Goal: Task Accomplishment & Management: Manage account settings

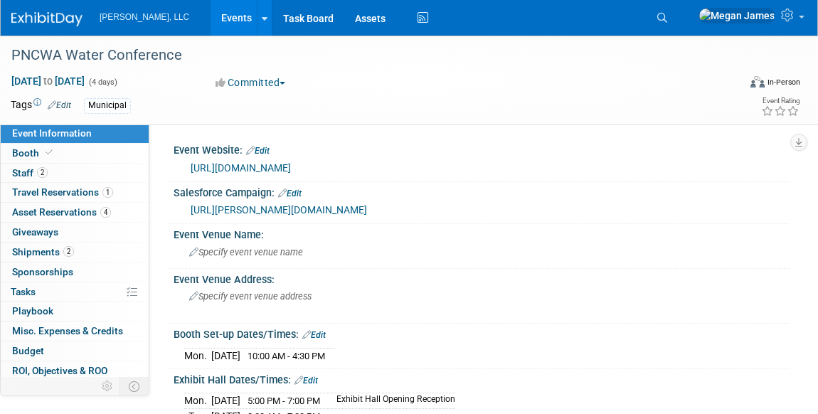
select select "Municipal"
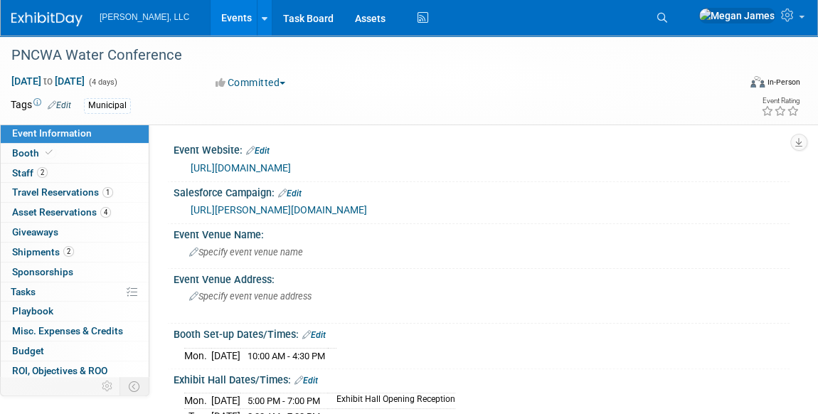
click at [211, 21] on link "Events" at bounding box center [237, 18] width 52 height 36
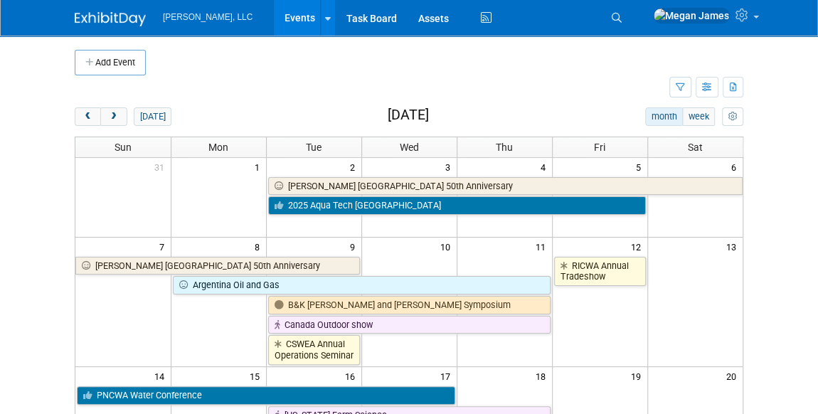
click at [783, 206] on body "Boerger, LLC Events Add Event Bulk Upload Events Shareable Event Boards Recentl…" at bounding box center [409, 207] width 818 height 414
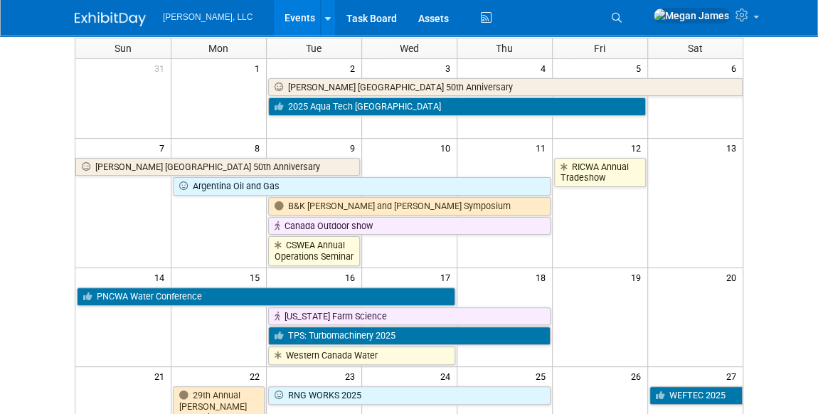
scroll to position [129, 0]
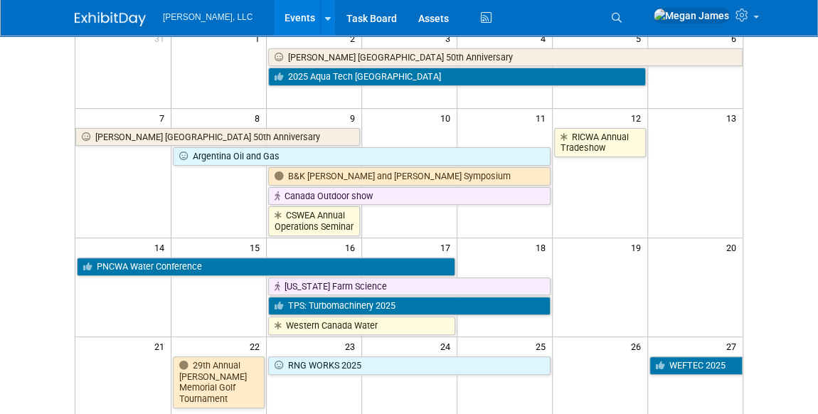
click at [753, 194] on div "Add Event New Event Duplicate Event Warning There is another event in your work…" at bounding box center [409, 255] width 690 height 696
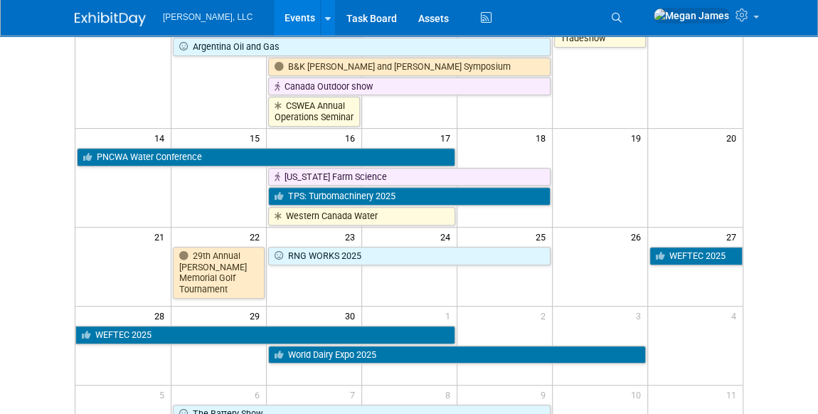
scroll to position [258, 0]
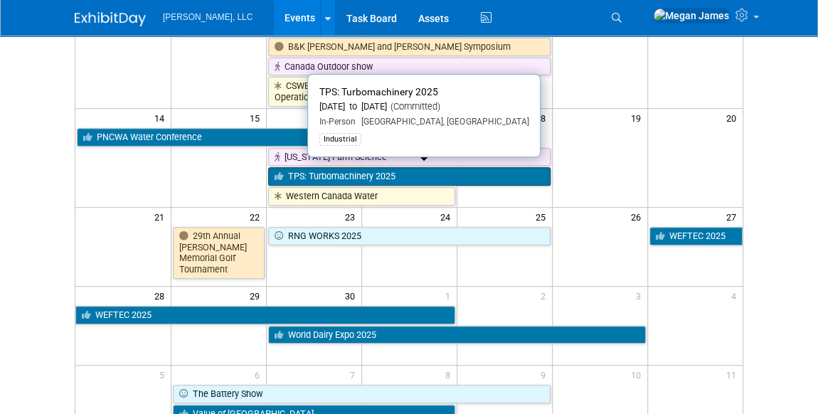
click at [357, 170] on link "TPS: Turbomachinery 2025" at bounding box center [409, 176] width 283 height 19
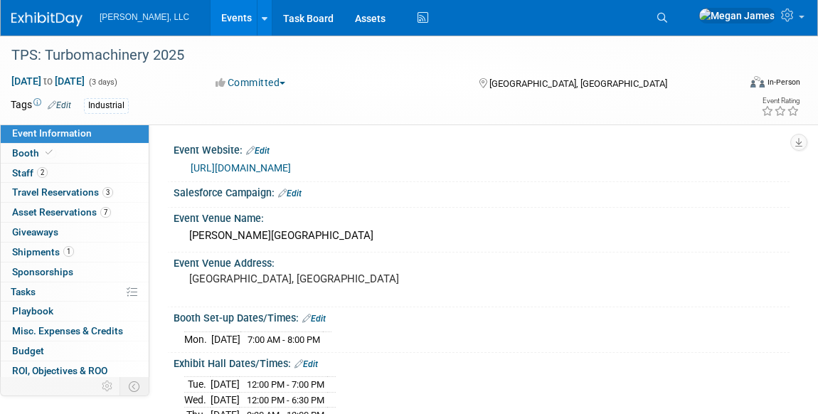
select select "Industrial"
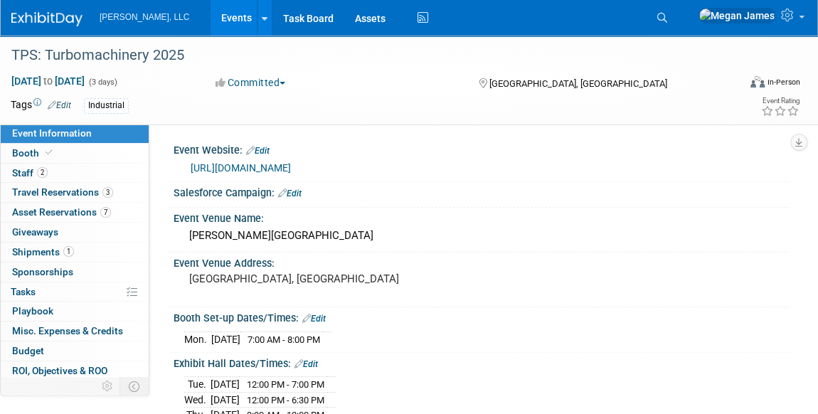
drag, startPoint x: 295, startPoint y: 192, endPoint x: 294, endPoint y: 200, distance: 8.0
click at [295, 192] on link "Edit" at bounding box center [289, 194] width 23 height 10
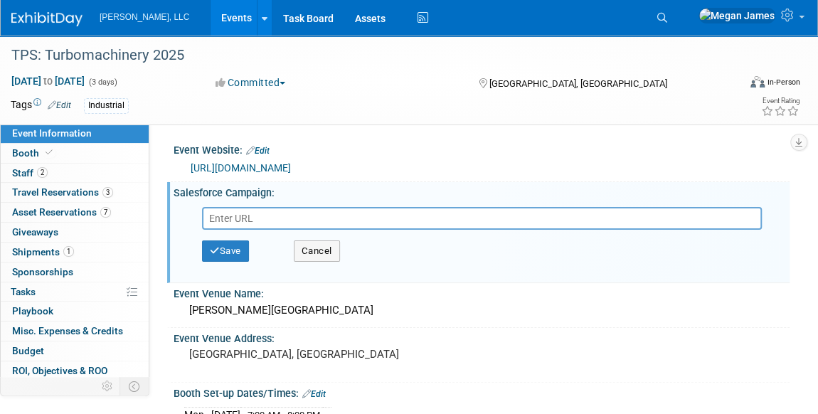
click at [245, 216] on input "text" at bounding box center [482, 218] width 560 height 23
type input "[URL][PERSON_NAME][DOMAIN_NAME]"
click at [245, 249] on button "Save" at bounding box center [225, 251] width 47 height 21
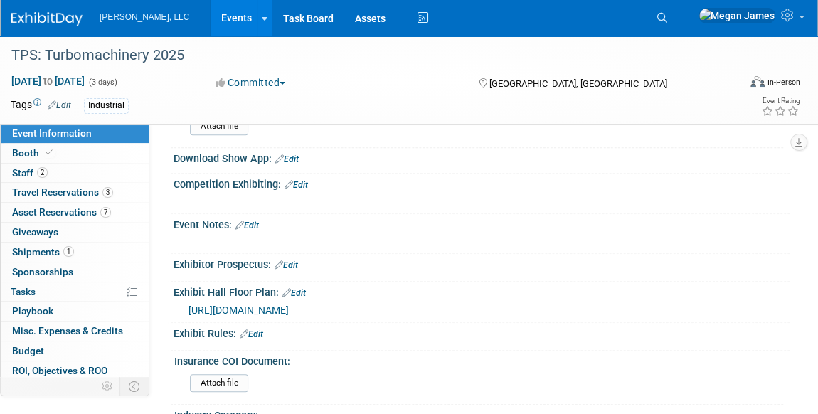
scroll to position [582, 0]
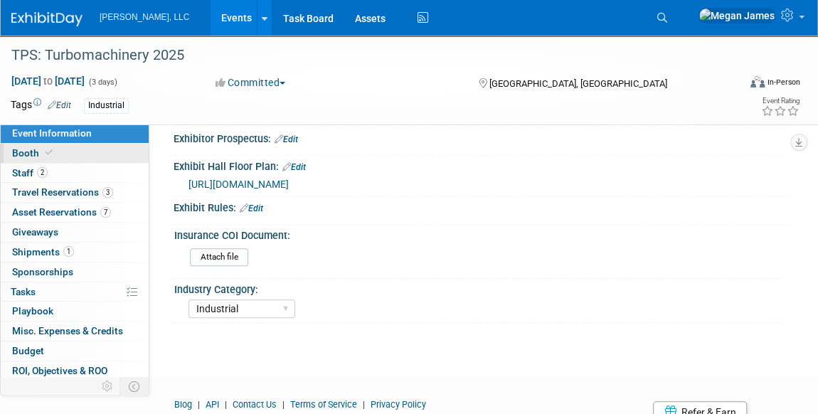
click at [115, 154] on link "Booth" at bounding box center [75, 153] width 148 height 19
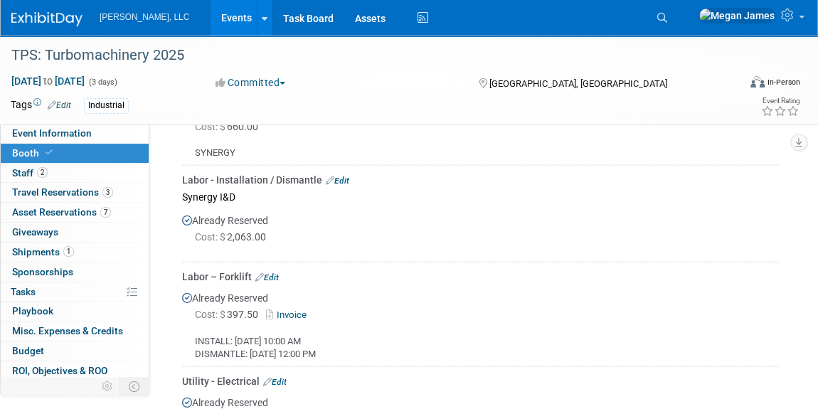
scroll to position [1487, 0]
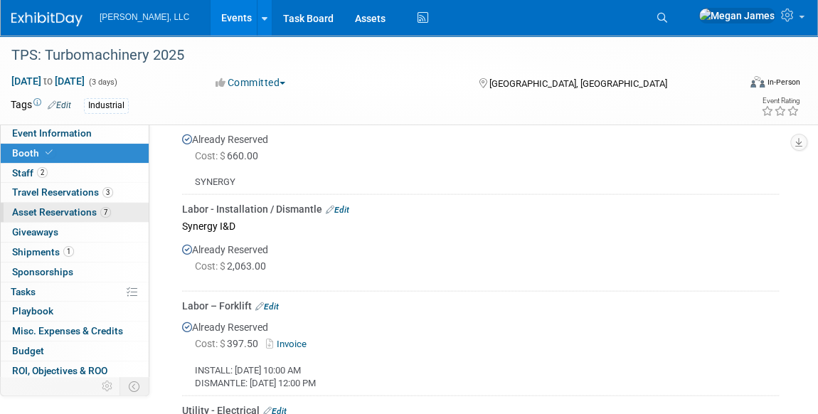
click at [86, 213] on span "Asset Reservations 7" at bounding box center [61, 211] width 99 height 11
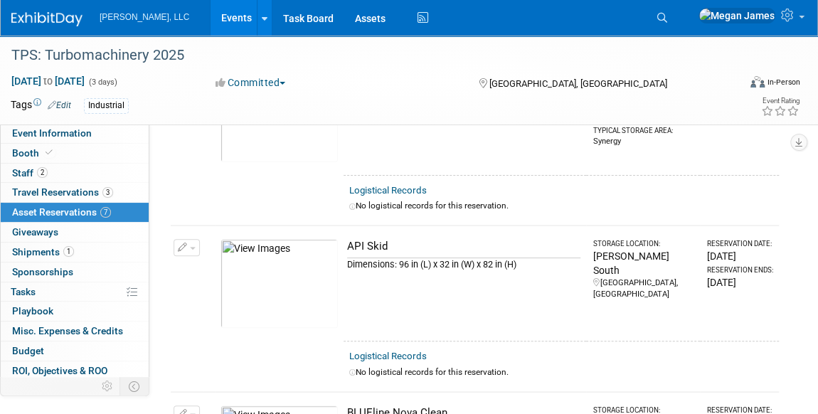
scroll to position [194, 0]
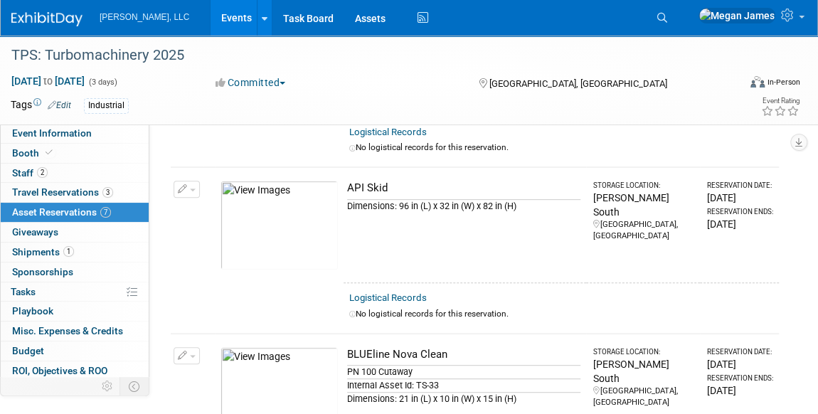
click at [186, 185] on button "button" at bounding box center [187, 189] width 26 height 17
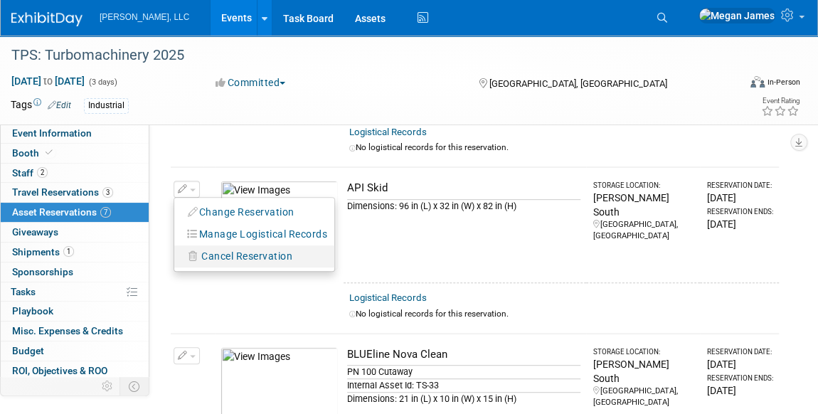
click at [223, 255] on span "Cancel Reservation" at bounding box center [246, 255] width 91 height 11
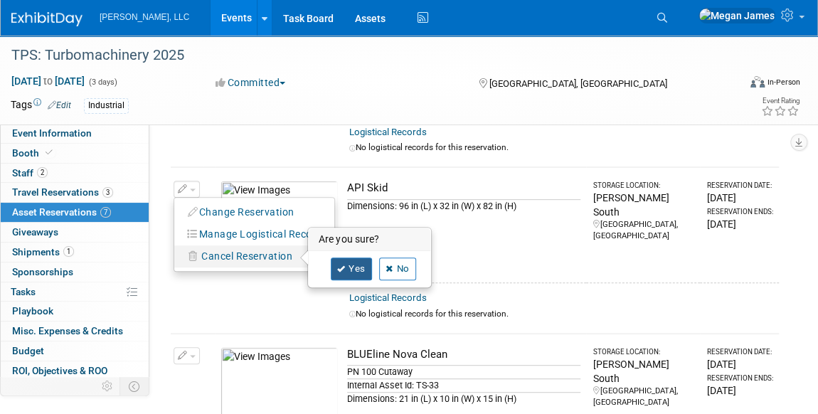
click at [355, 263] on link "Yes" at bounding box center [351, 269] width 41 height 23
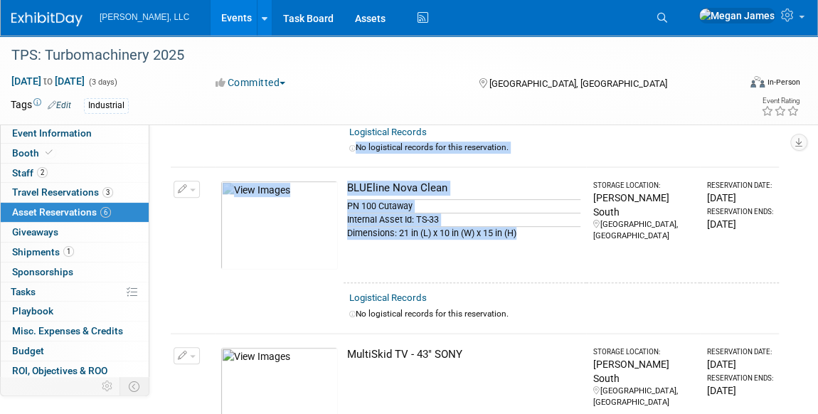
drag, startPoint x: 480, startPoint y: 250, endPoint x: 185, endPoint y: 151, distance: 311.4
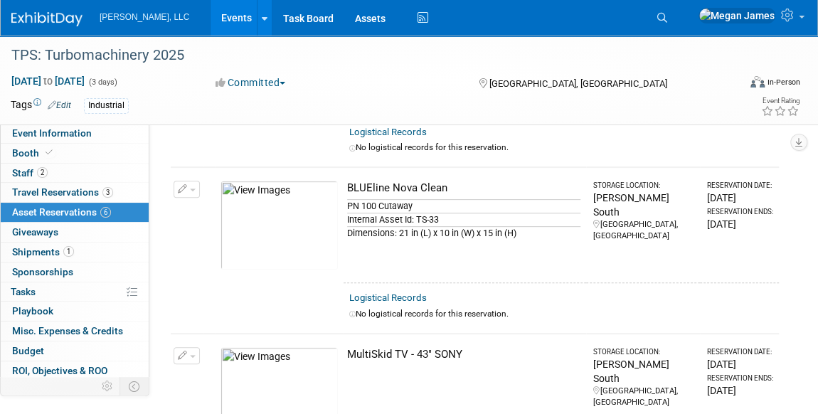
click at [533, 295] on div "Logistical Records" at bounding box center [561, 297] width 424 height 15
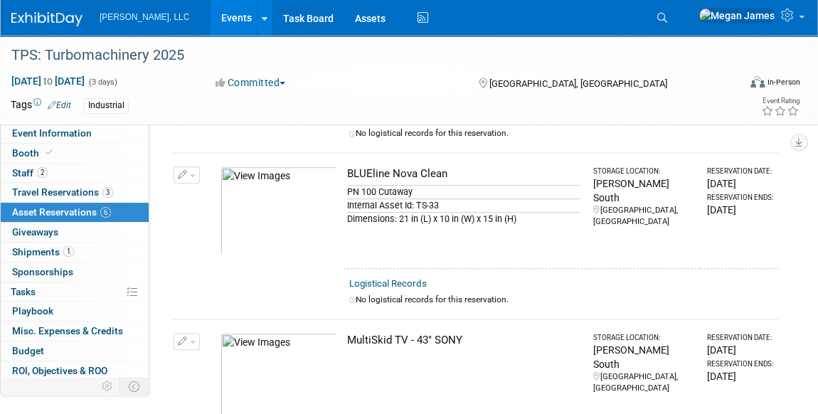
scroll to position [129, 0]
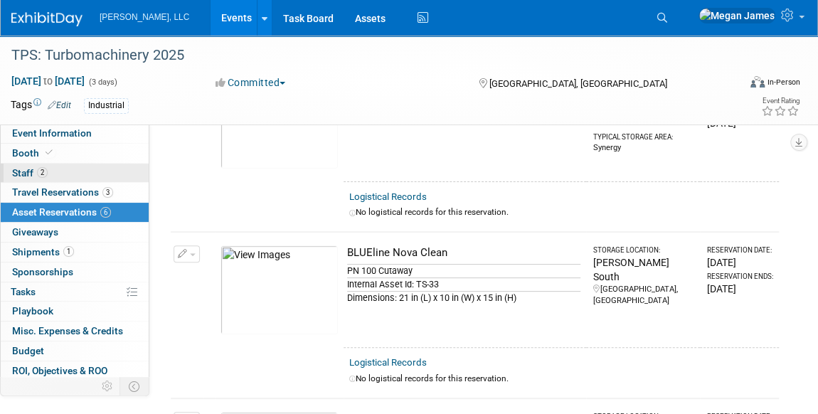
click at [116, 167] on link "2 Staff 2" at bounding box center [75, 173] width 148 height 19
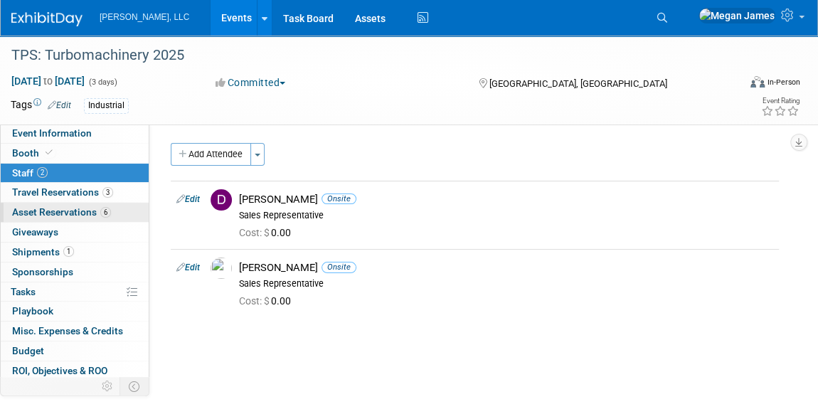
click at [95, 200] on link "3 Travel Reservations 3" at bounding box center [75, 192] width 148 height 19
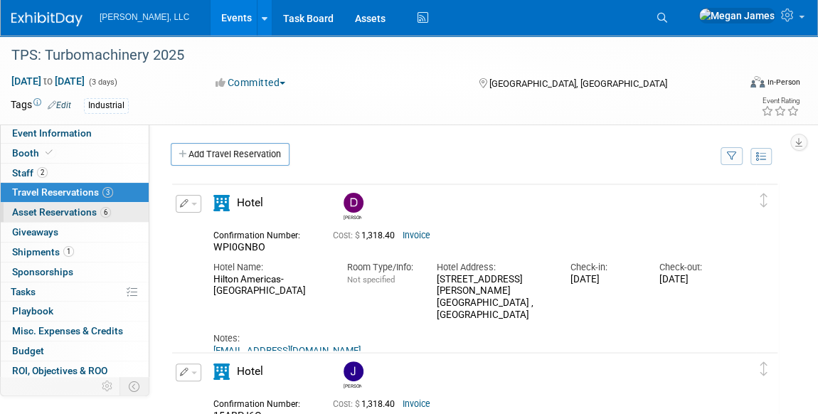
click at [100, 209] on span "6" at bounding box center [105, 212] width 11 height 11
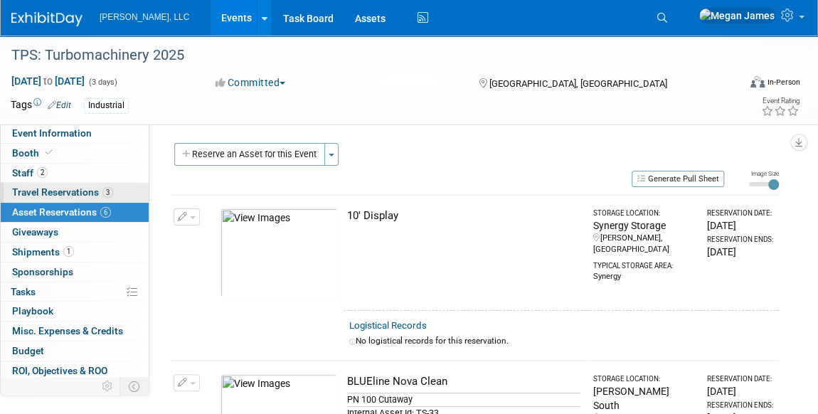
click at [100, 191] on span "Travel Reservations 3" at bounding box center [62, 191] width 101 height 11
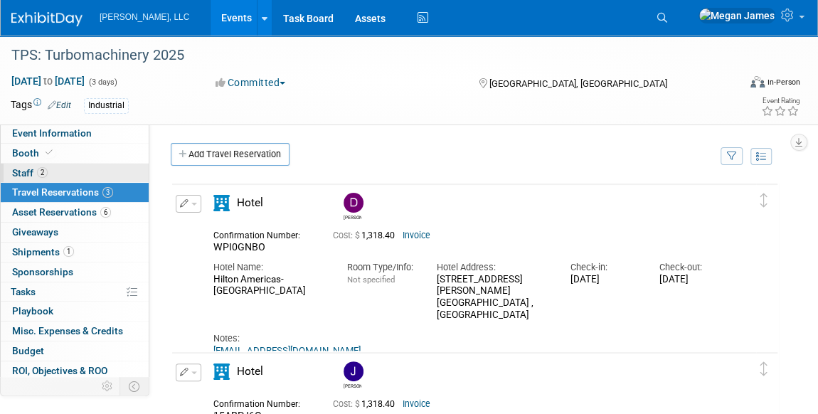
click at [92, 169] on link "2 Staff 2" at bounding box center [75, 173] width 148 height 19
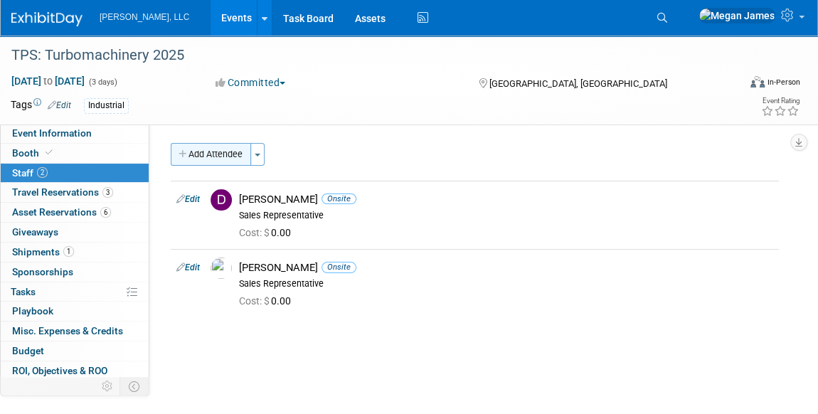
click at [226, 152] on button "Add Attendee" at bounding box center [211, 154] width 80 height 23
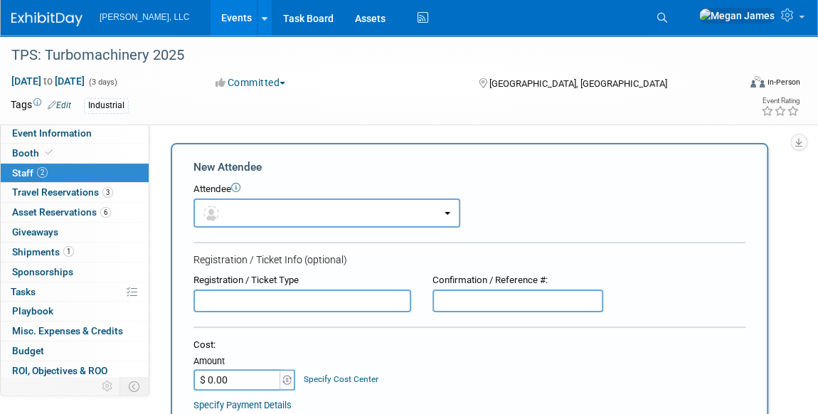
click at [85, 169] on link "2 Staff 2" at bounding box center [75, 173] width 148 height 19
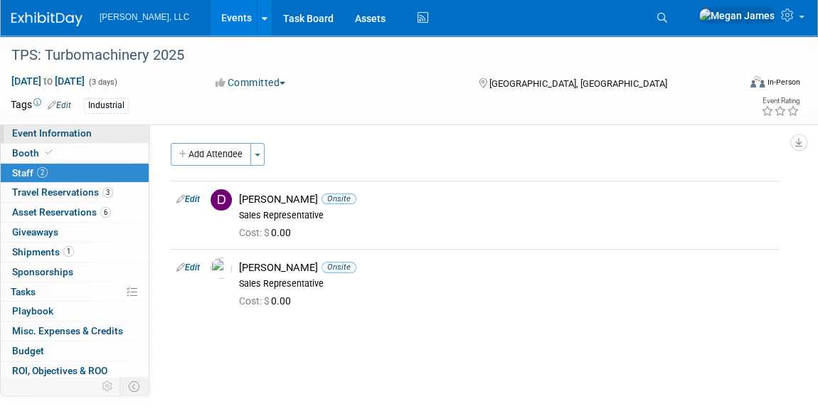
click at [98, 134] on link "Event Information" at bounding box center [75, 133] width 148 height 19
select select "Industrial"
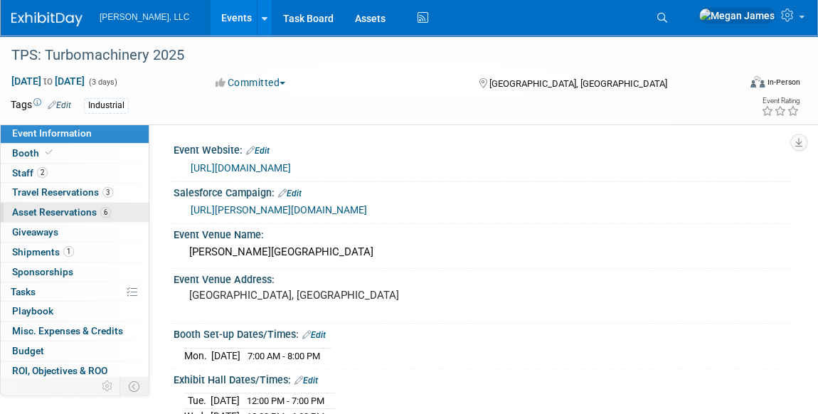
drag, startPoint x: 90, startPoint y: 216, endPoint x: 104, endPoint y: 211, distance: 14.4
click at [90, 216] on span "Asset Reservations 6" at bounding box center [61, 211] width 99 height 11
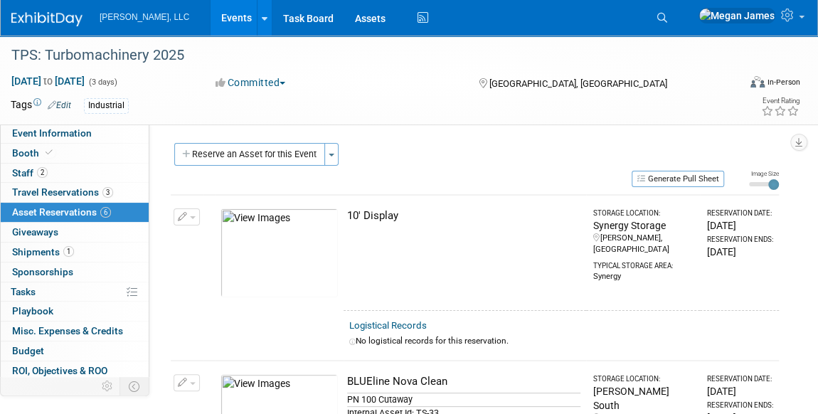
click at [485, 234] on td "10' Display" at bounding box center [465, 252] width 243 height 115
drag, startPoint x: 525, startPoint y: 343, endPoint x: 223, endPoint y: 218, distance: 327.3
drag, startPoint x: 223, startPoint y: 218, endPoint x: 192, endPoint y: 218, distance: 30.6
click at [191, 218] on button "button" at bounding box center [187, 217] width 26 height 17
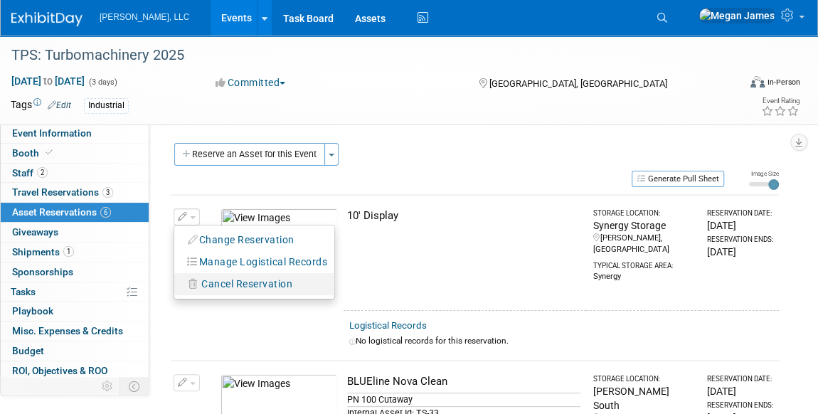
click at [218, 282] on span "Cancel Reservation" at bounding box center [246, 283] width 91 height 11
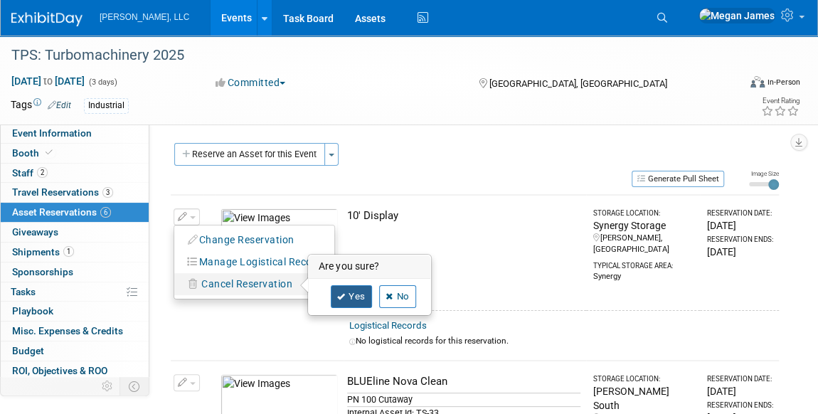
click at [361, 292] on link "Yes" at bounding box center [351, 296] width 41 height 23
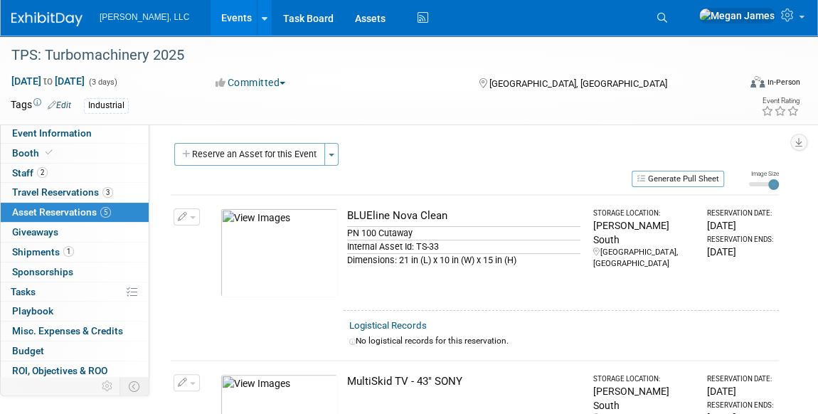
click at [463, 159] on div "Reserve an Asset for this Event Toggle Dropdown New asset reservation Copy asse…" at bounding box center [475, 156] width 608 height 26
click at [698, 179] on button "Generate Pull Sheet" at bounding box center [678, 179] width 93 height 16
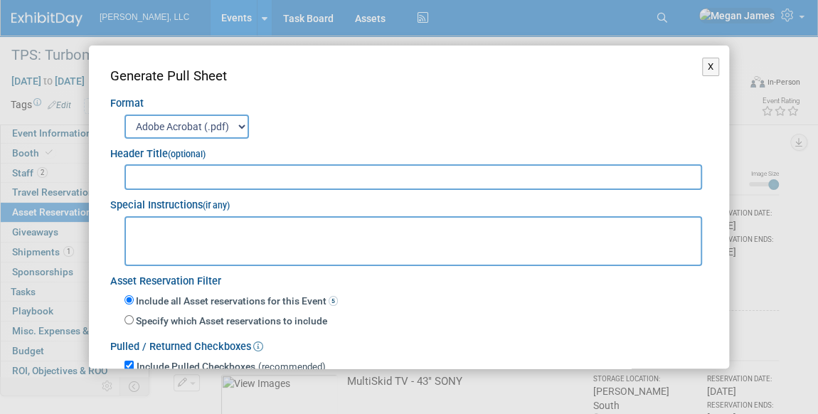
click at [312, 182] on input "text" at bounding box center [414, 177] width 578 height 26
type input "TPS: Pump Users Symposium"
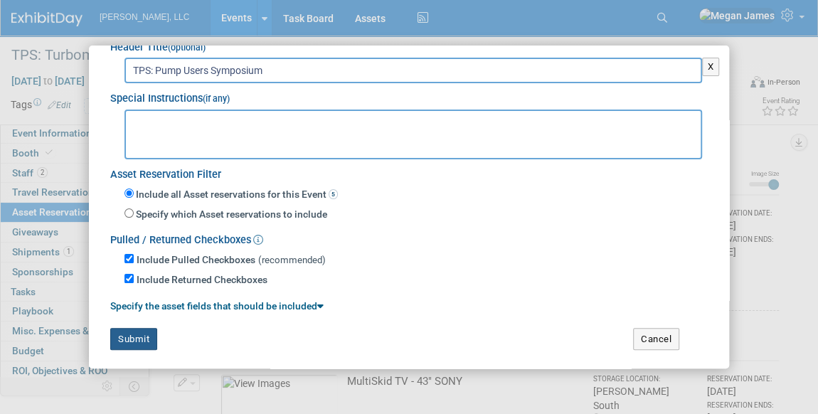
click at [144, 337] on button "Submit" at bounding box center [133, 339] width 47 height 23
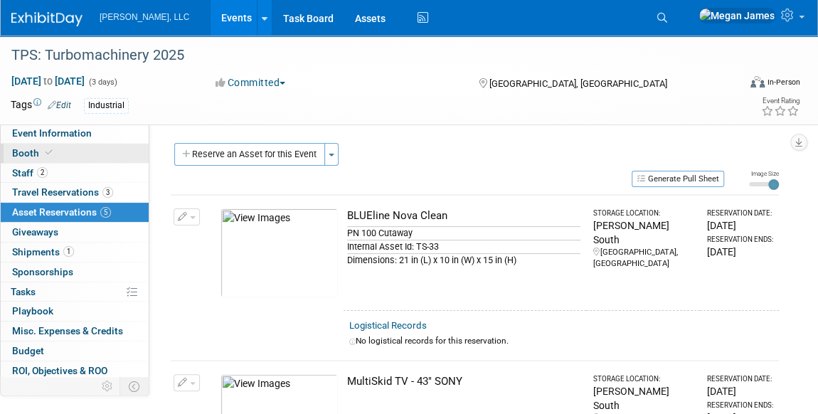
click at [74, 152] on link "Booth" at bounding box center [75, 153] width 148 height 19
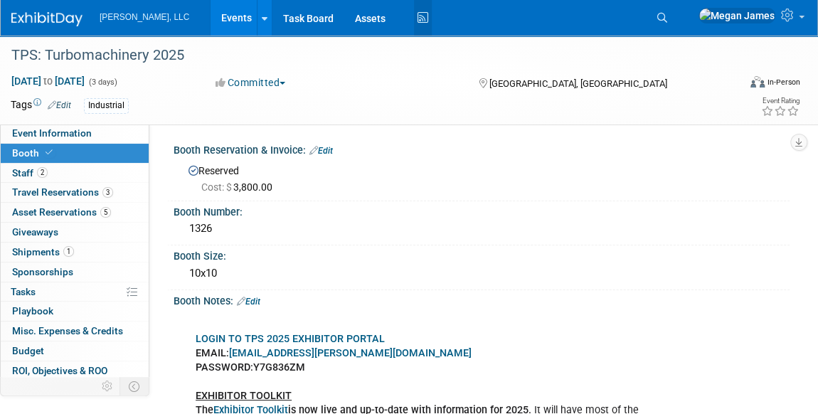
drag, startPoint x: 196, startPoint y: 27, endPoint x: 386, endPoint y: 3, distance: 191.5
click at [211, 27] on link "Events" at bounding box center [237, 18] width 52 height 36
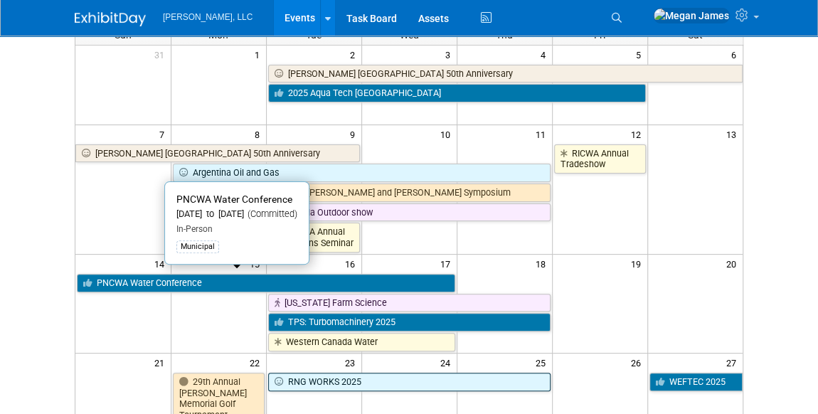
scroll to position [194, 0]
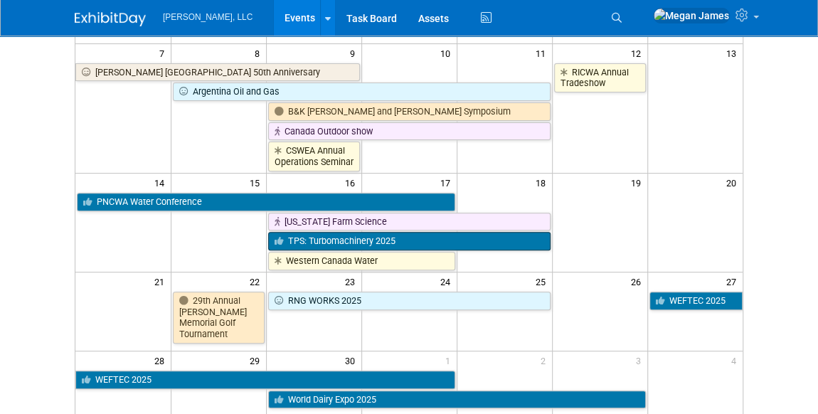
click at [300, 232] on link "TPS: Turbomachinery 2025" at bounding box center [409, 241] width 283 height 19
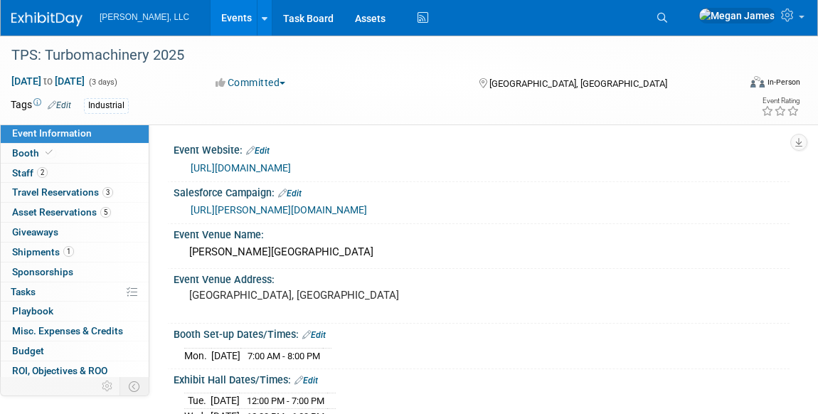
select select "Industrial"
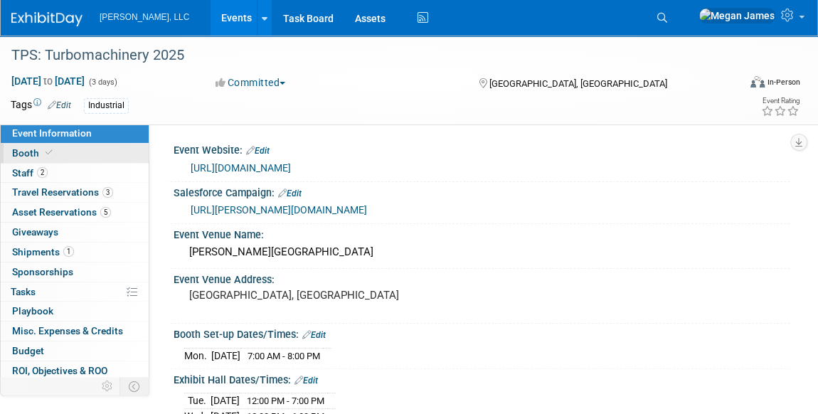
click at [73, 151] on link "Booth" at bounding box center [75, 153] width 148 height 19
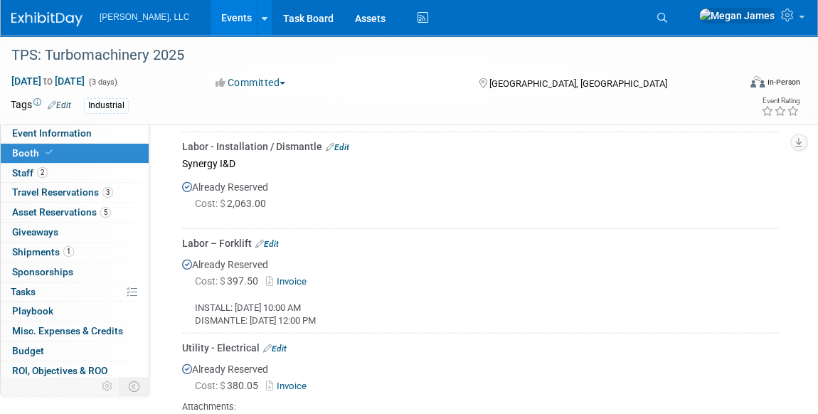
scroll to position [1552, 0]
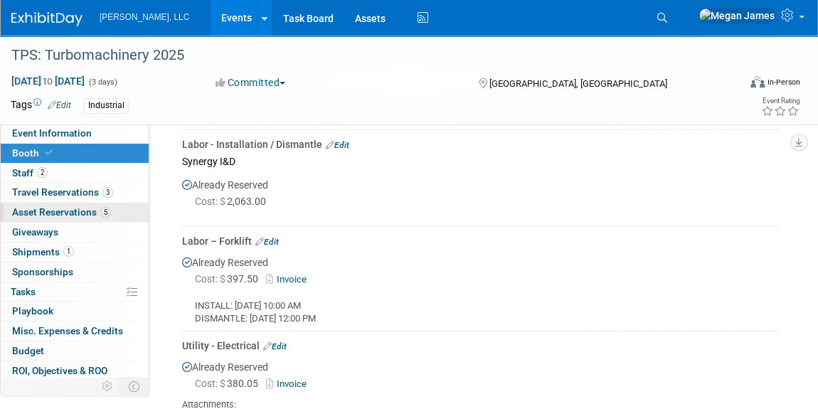
click at [92, 212] on span "Asset Reservations 5" at bounding box center [61, 211] width 99 height 11
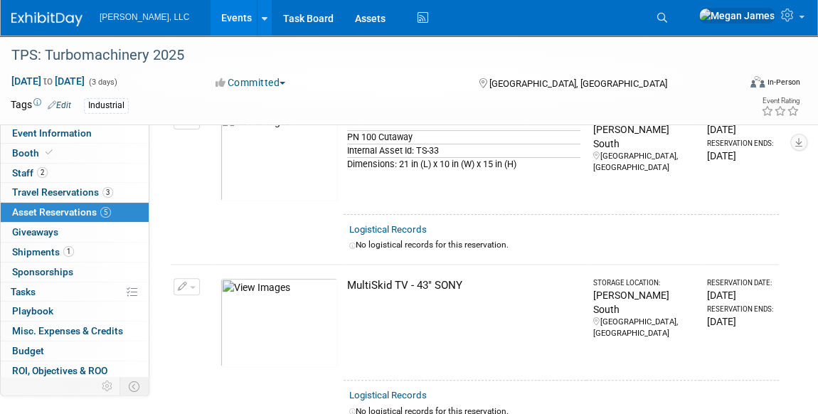
scroll to position [194, 0]
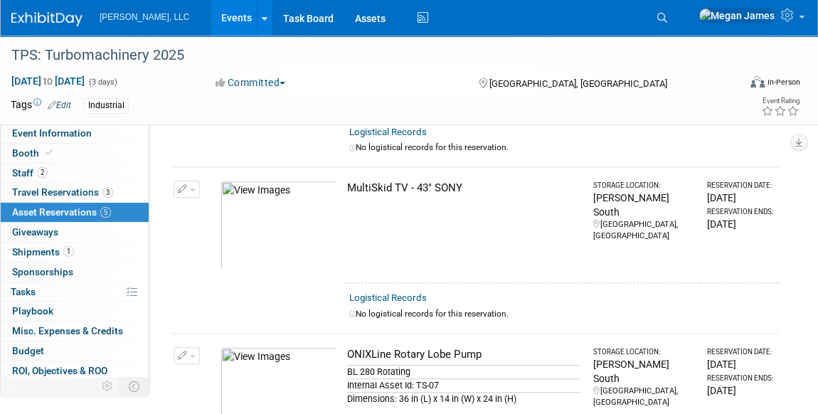
click at [187, 183] on button "button" at bounding box center [187, 189] width 26 height 17
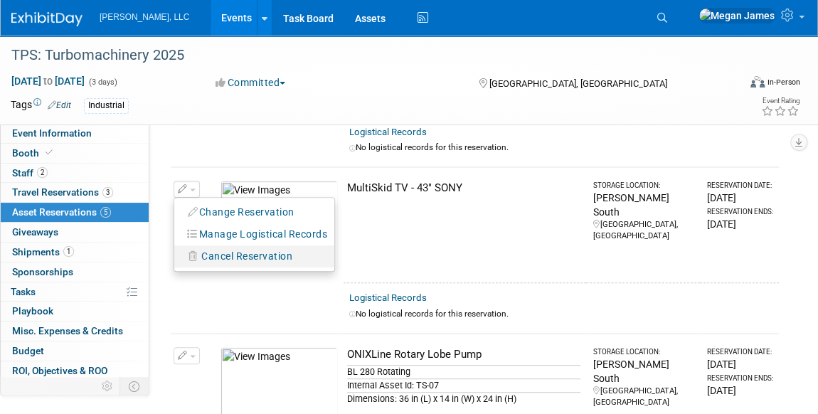
click at [223, 250] on span "Cancel Reservation" at bounding box center [246, 255] width 91 height 11
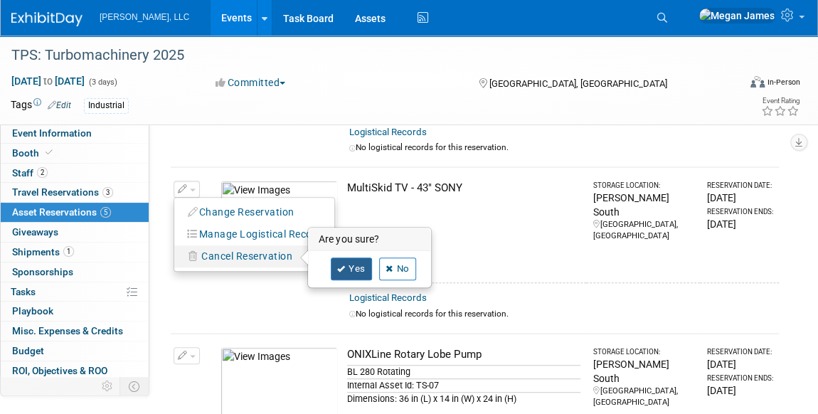
click at [360, 262] on link "Yes" at bounding box center [351, 269] width 41 height 23
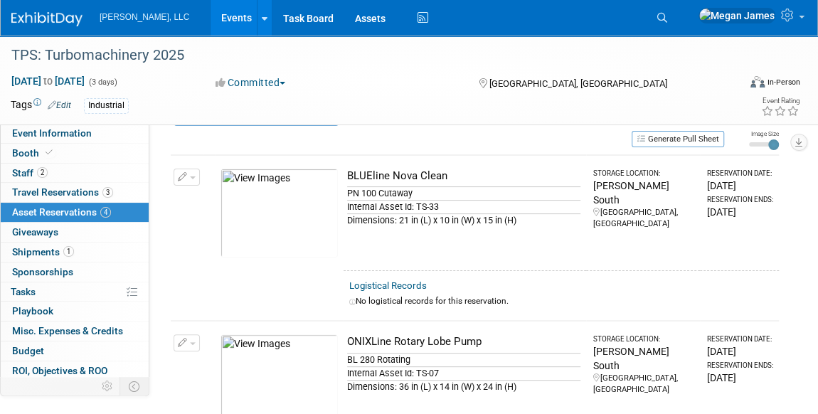
scroll to position [0, 0]
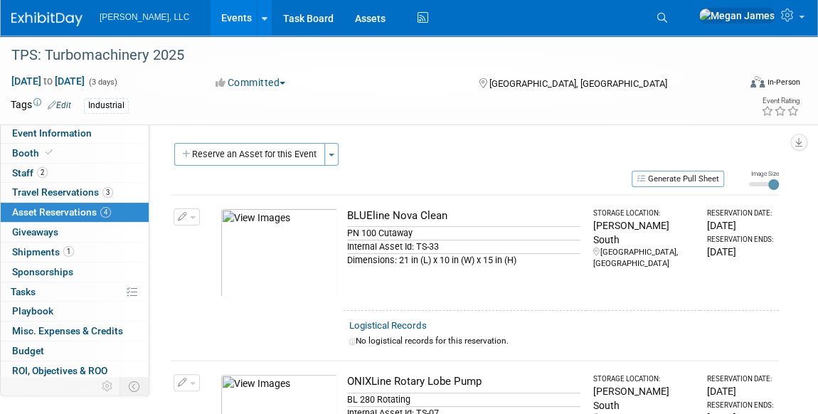
drag, startPoint x: 300, startPoint y: 149, endPoint x: 312, endPoint y: 154, distance: 12.2
click at [300, 149] on button "Reserve an Asset for this Event" at bounding box center [249, 154] width 151 height 23
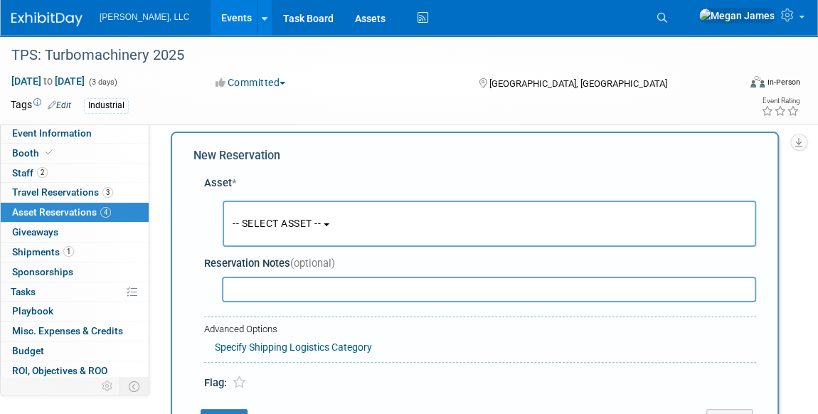
scroll to position [13, 0]
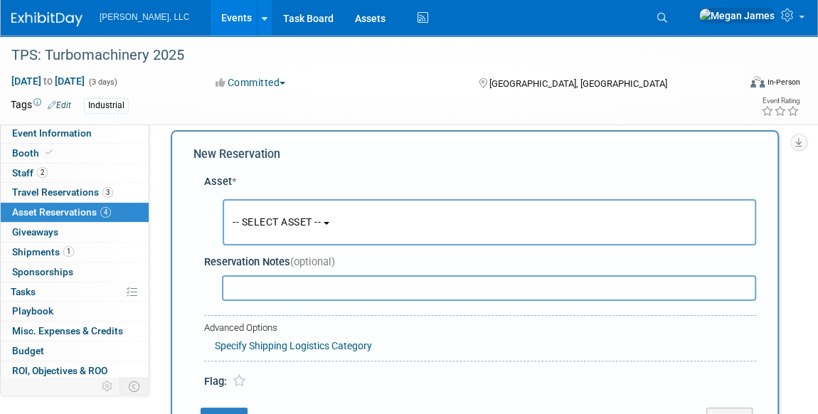
click at [290, 216] on span "-- SELECT ASSET --" at bounding box center [277, 221] width 88 height 11
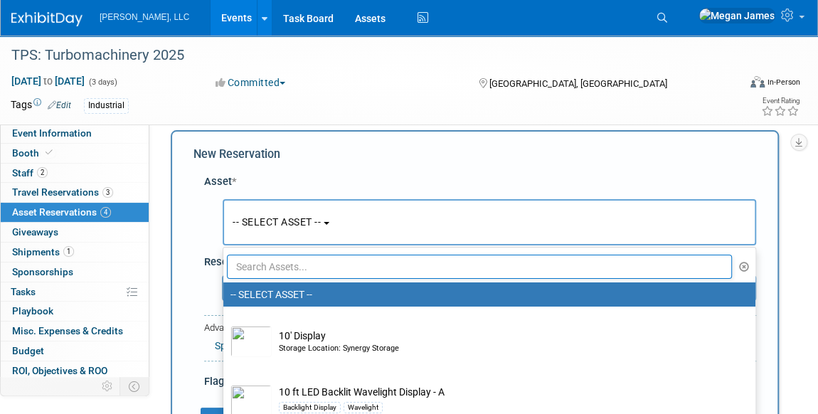
click at [270, 265] on input "text" at bounding box center [479, 267] width 505 height 24
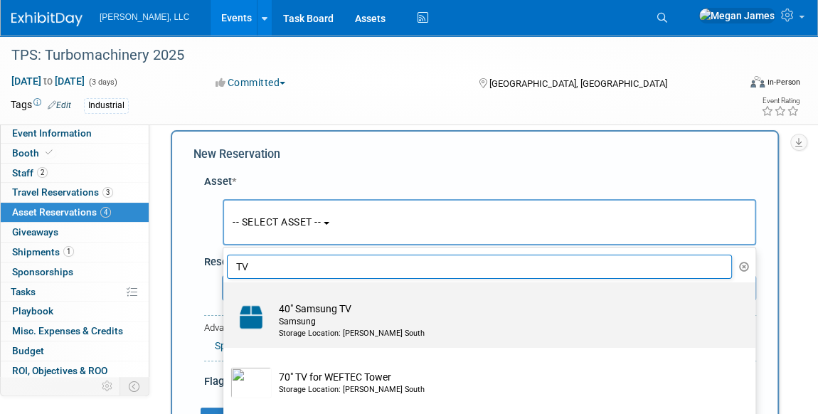
scroll to position [28, 0]
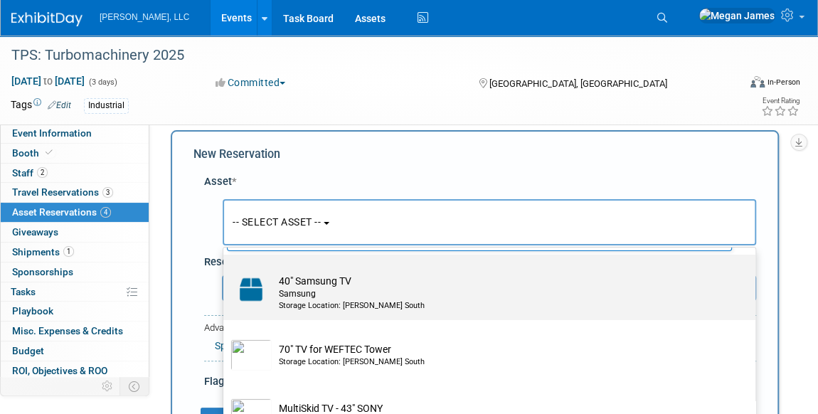
type input "TV"
click at [433, 293] on div "Samsung" at bounding box center [503, 294] width 448 height 12
click at [226, 272] on input "40" Samsung TV Samsung Storage Location: Boerger South" at bounding box center [220, 267] width 9 height 9
select select "10719960"
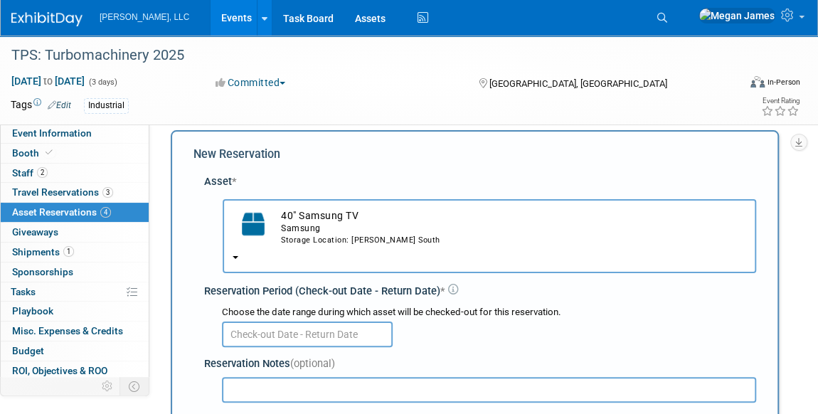
click at [241, 334] on input "text" at bounding box center [307, 335] width 171 height 26
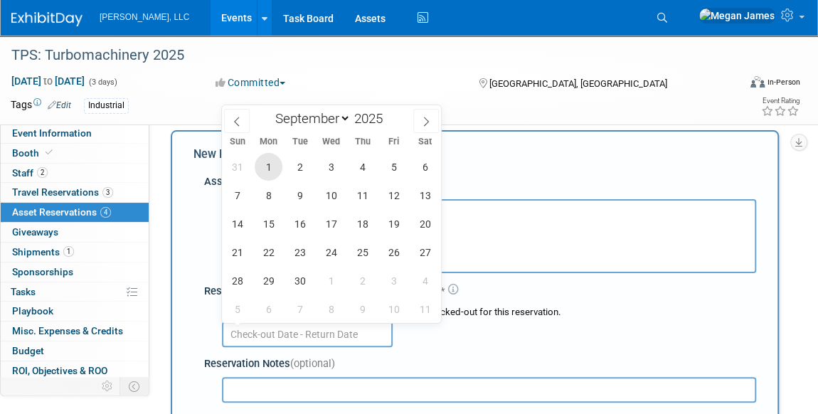
click at [271, 160] on span "1" at bounding box center [269, 167] width 28 height 28
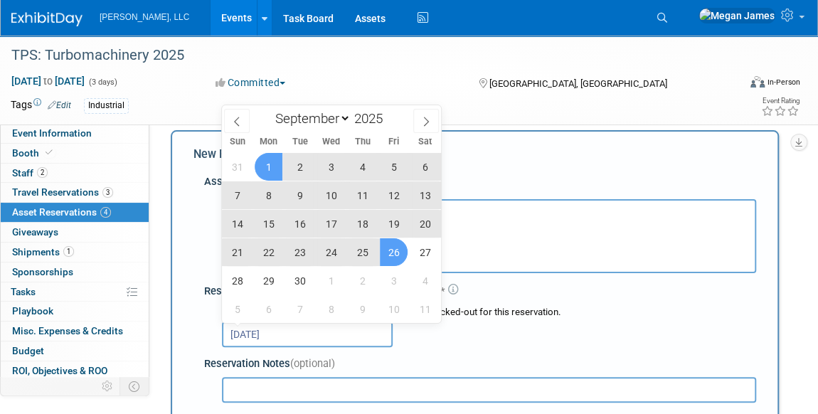
click at [405, 249] on span "26" at bounding box center [394, 252] width 28 height 28
type input "Sep 1, 2025 to Sep 26, 2025"
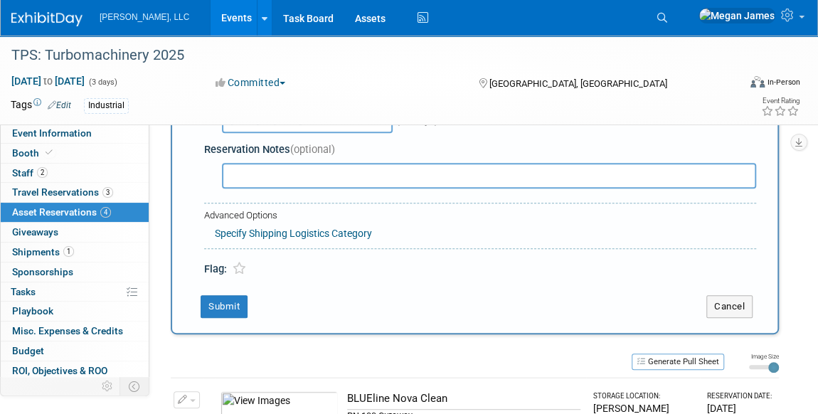
scroll to position [271, 0]
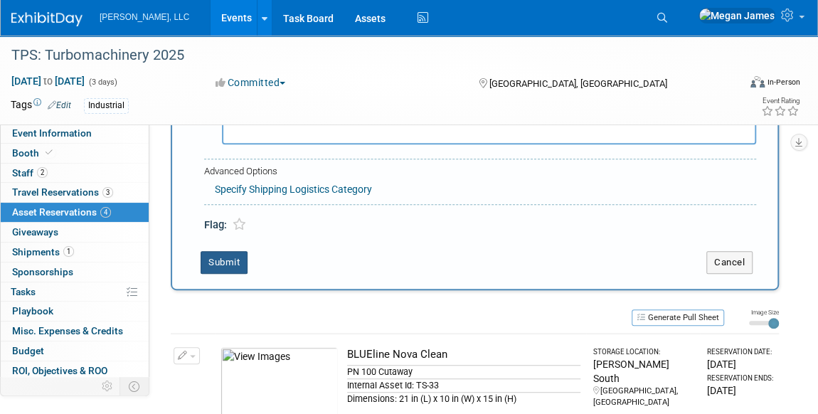
click at [235, 255] on button "Submit" at bounding box center [224, 262] width 47 height 23
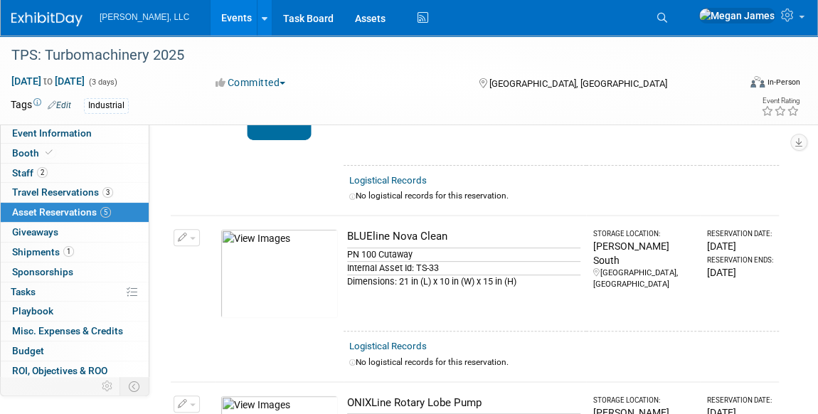
scroll to position [0, 0]
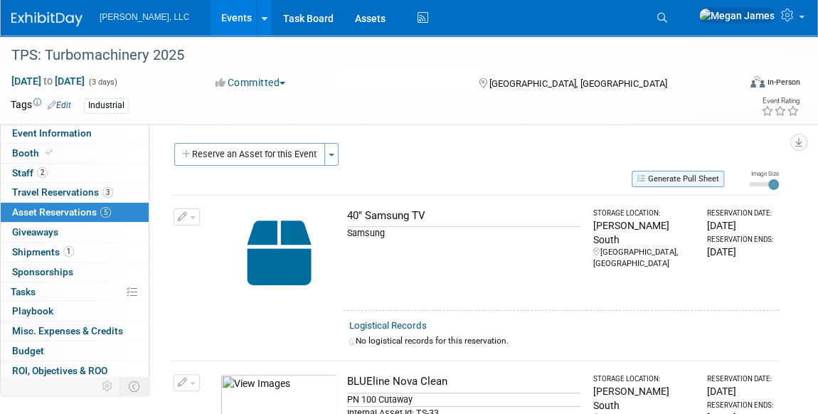
click at [688, 177] on button "Generate Pull Sheet" at bounding box center [678, 179] width 93 height 16
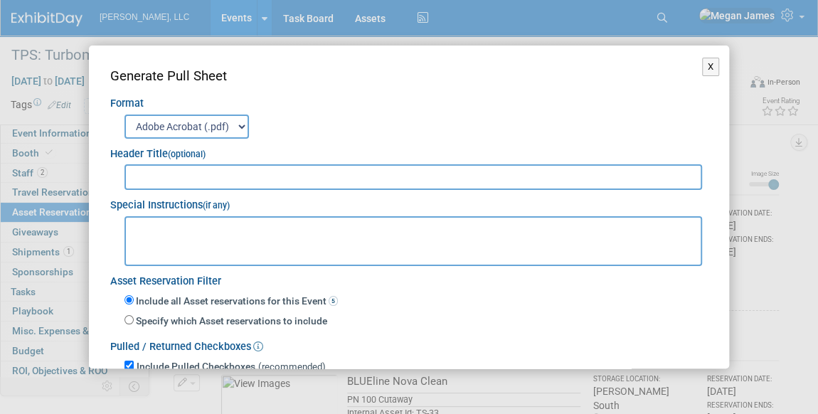
click at [310, 177] on input "text" at bounding box center [414, 177] width 578 height 26
type input "TPS Pull-Sheet"
click at [363, 121] on div "Adobe Acrobat (.pdf) MS-Word (.docx) Exports to MS-Word (.docx) format are best…" at bounding box center [409, 125] width 598 height 27
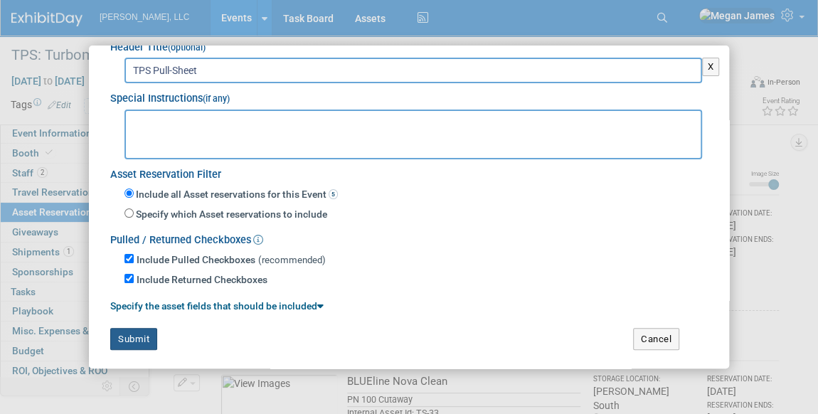
click at [132, 335] on button "Submit" at bounding box center [133, 339] width 47 height 23
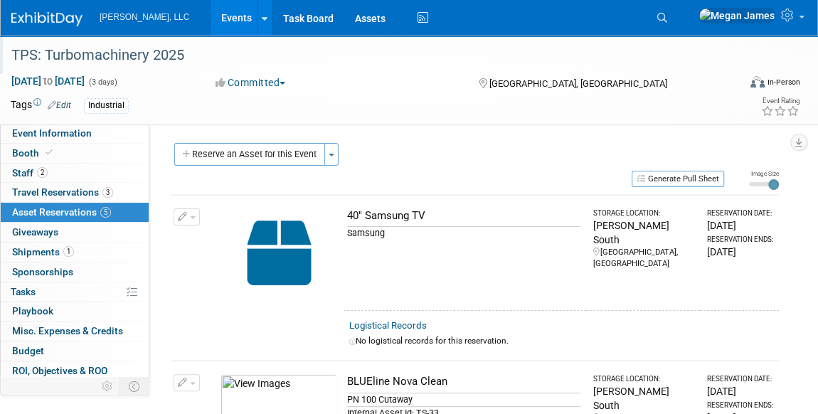
click at [453, 47] on div "TPS: Turbomachinery 2025" at bounding box center [364, 56] width 717 height 26
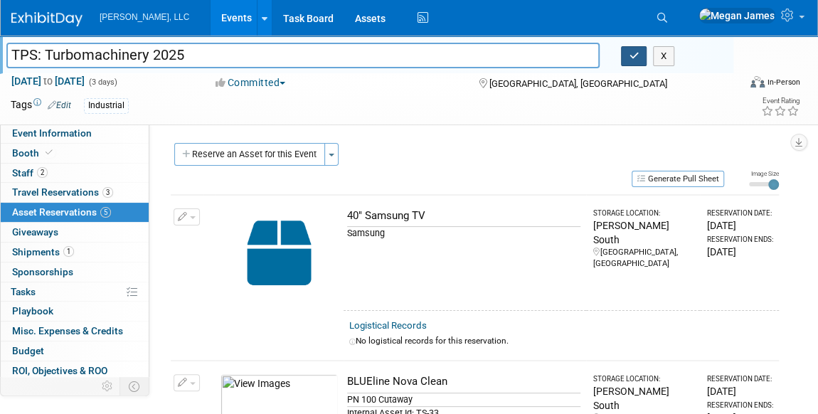
click at [627, 60] on button "button" at bounding box center [634, 56] width 26 height 20
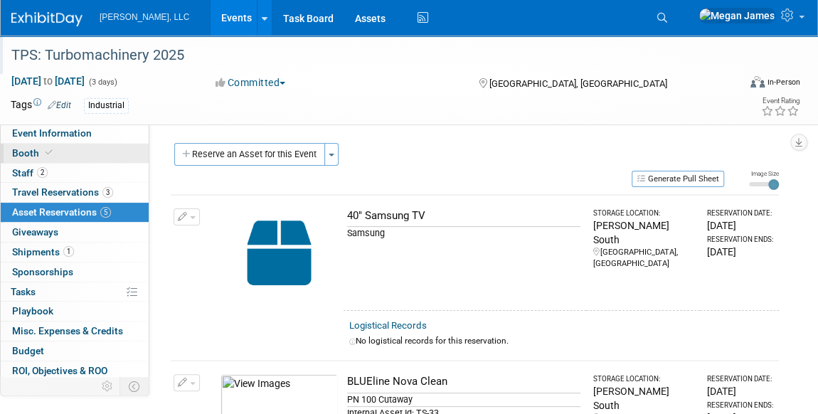
click at [100, 156] on link "Booth" at bounding box center [75, 153] width 148 height 19
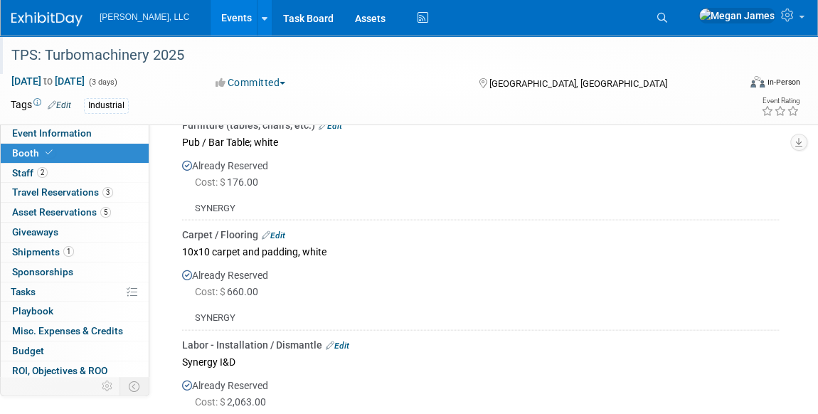
scroll to position [1358, 0]
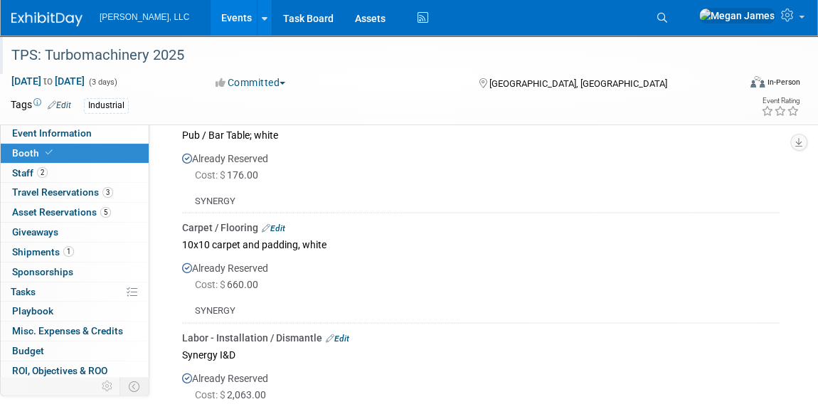
click at [211, 19] on link "Events" at bounding box center [237, 18] width 52 height 36
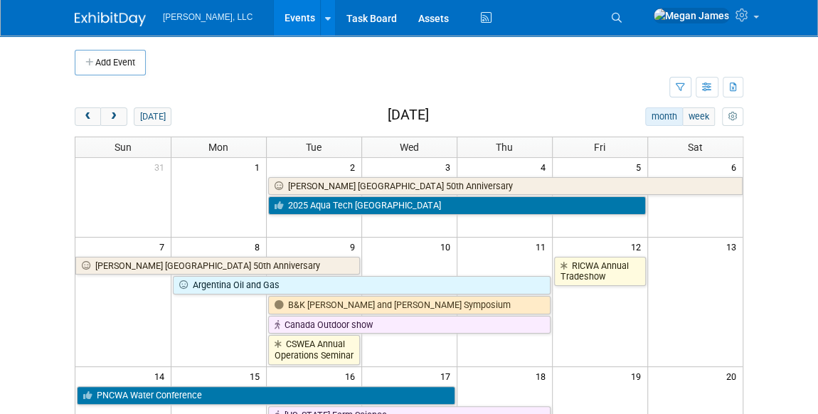
click at [780, 161] on body "[PERSON_NAME], LLC Events Add Event Bulk Upload Events Shareable Event Boards R…" at bounding box center [409, 207] width 818 height 414
click at [787, 194] on body "Boerger, LLC Events Add Event Bulk Upload Events Shareable Event Boards Recentl…" at bounding box center [409, 207] width 818 height 414
click at [793, 181] on body "Boerger, LLC Events Add Event Bulk Upload Events Shareable Event Boards Recentl…" at bounding box center [409, 207] width 818 height 414
drag, startPoint x: 798, startPoint y: 176, endPoint x: 783, endPoint y: 187, distance: 18.2
click at [798, 176] on body "Boerger, LLC Events Add Event Bulk Upload Events Shareable Event Boards Recentl…" at bounding box center [409, 207] width 818 height 414
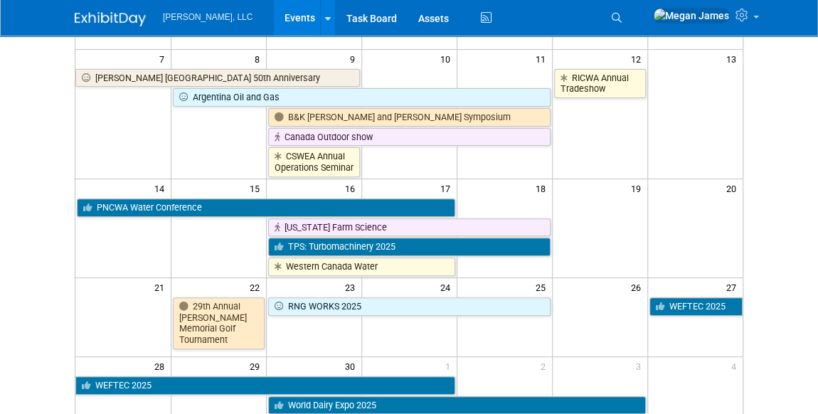
scroll to position [194, 0]
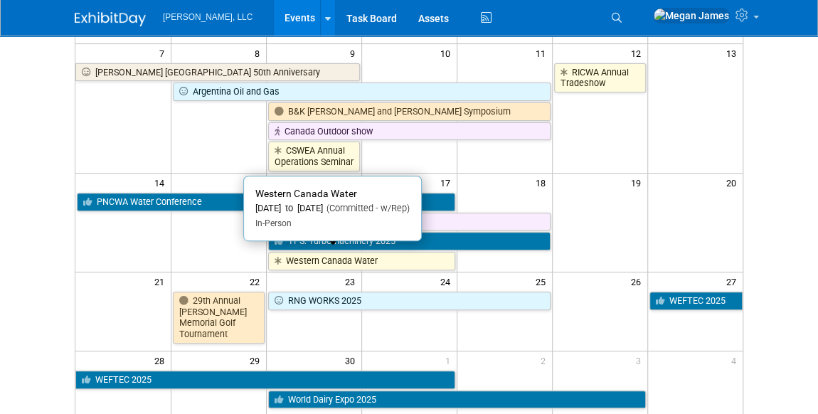
click at [368, 259] on link "Western Canada Water" at bounding box center [361, 261] width 187 height 19
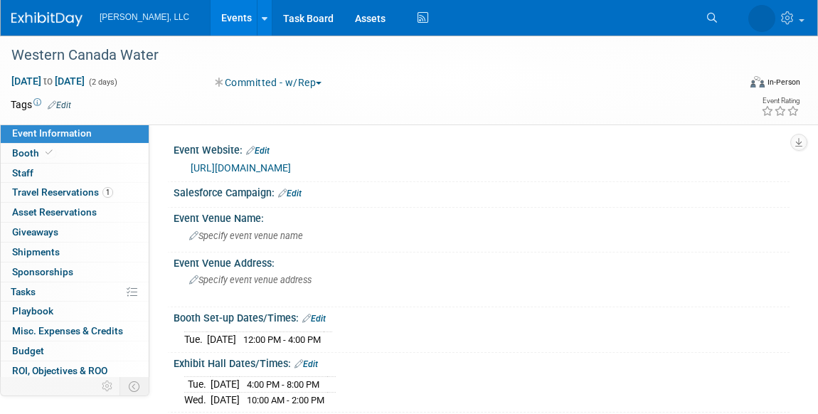
select select "Municipal"
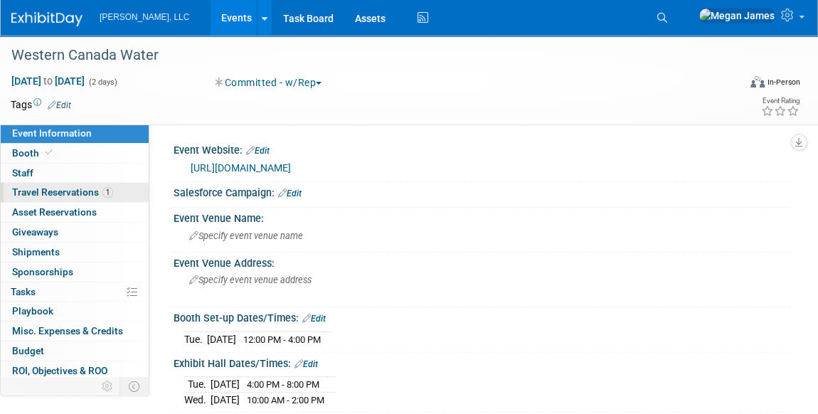
click at [97, 193] on span "Travel Reservations 1" at bounding box center [62, 191] width 101 height 11
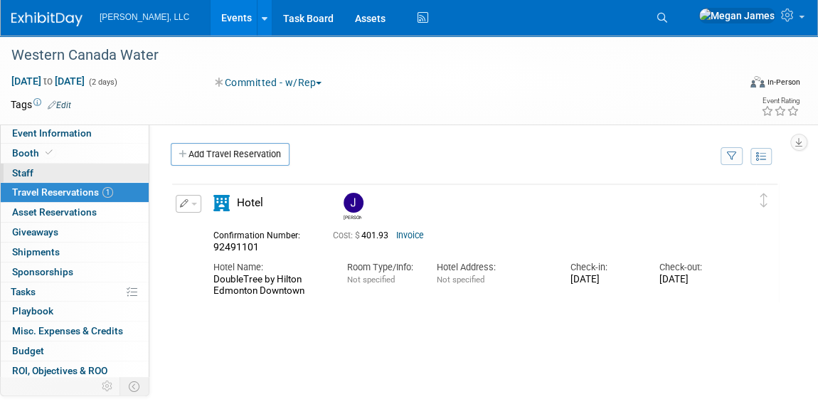
click at [97, 167] on link "0 Staff 0" at bounding box center [75, 173] width 148 height 19
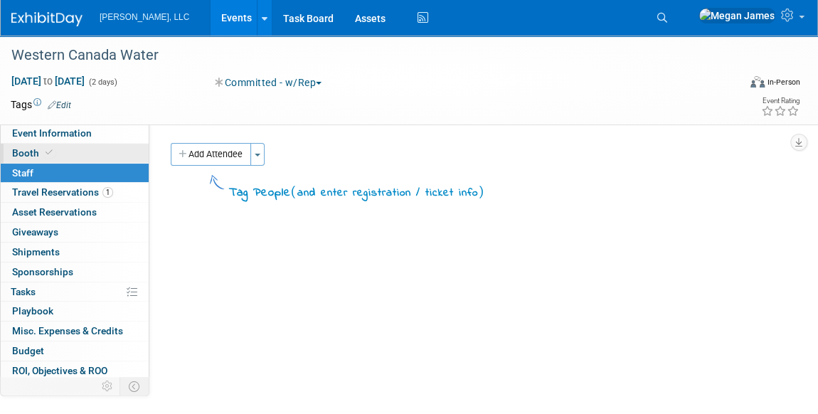
click at [100, 156] on link "Booth" at bounding box center [75, 153] width 148 height 19
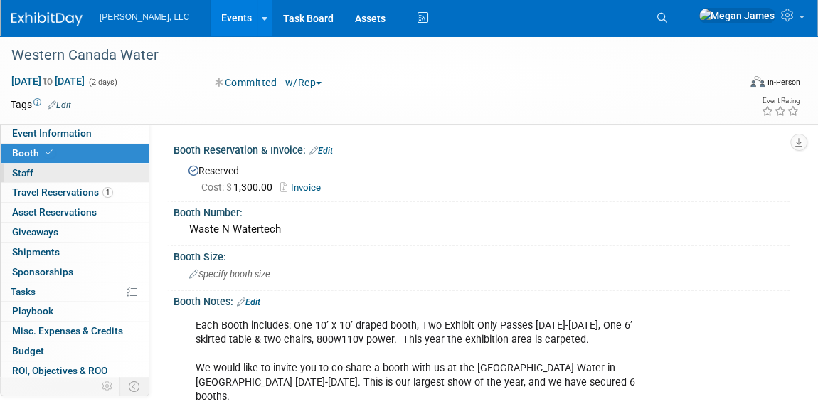
click at [99, 169] on link "0 Staff 0" at bounding box center [75, 173] width 148 height 19
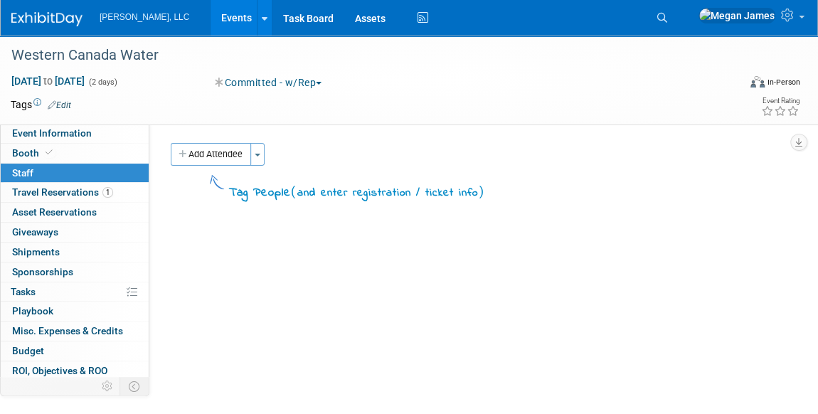
click at [209, 157] on button "Add Attendee" at bounding box center [211, 154] width 80 height 23
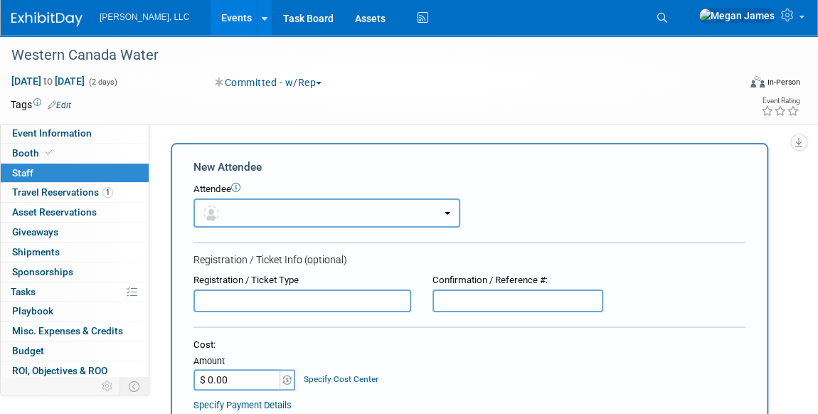
click at [273, 213] on button "button" at bounding box center [327, 213] width 267 height 29
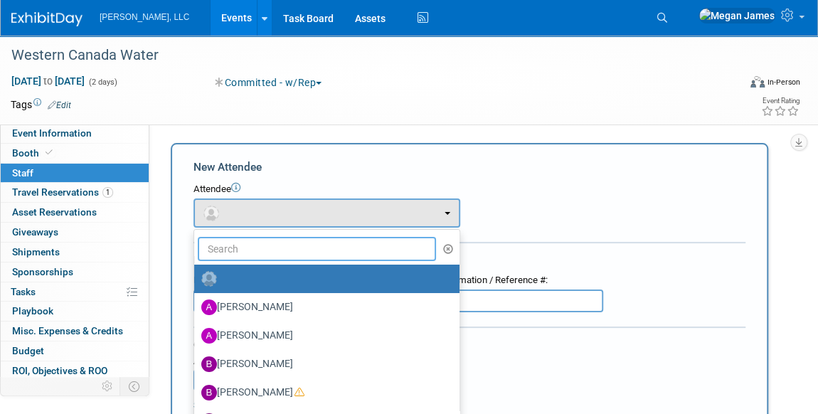
click at [270, 250] on input "text" at bounding box center [317, 249] width 238 height 24
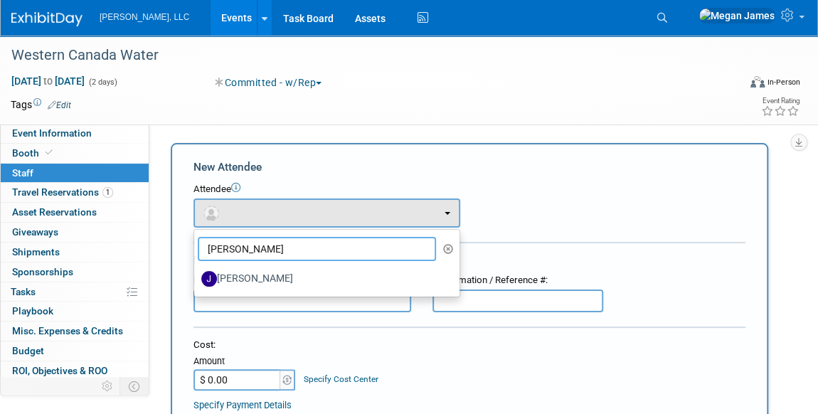
type input "Jeff"
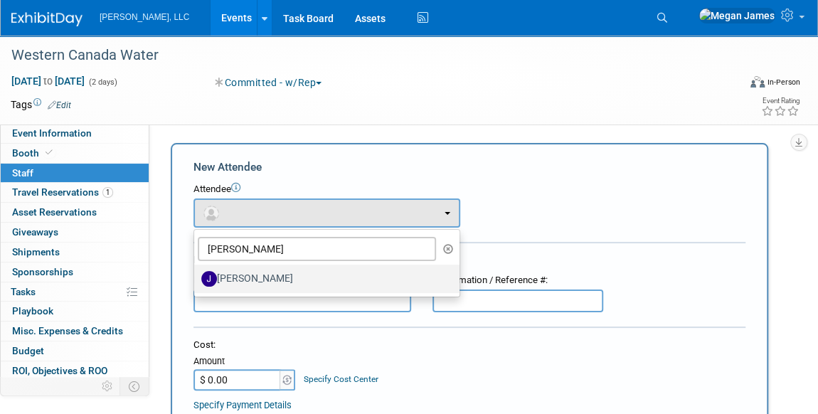
click at [278, 283] on label "[PERSON_NAME]" at bounding box center [323, 279] width 244 height 23
click at [196, 282] on input "[PERSON_NAME]" at bounding box center [191, 277] width 9 height 9
select select "f2c0705a-5ec5-413a-96f0-7685b9545215"
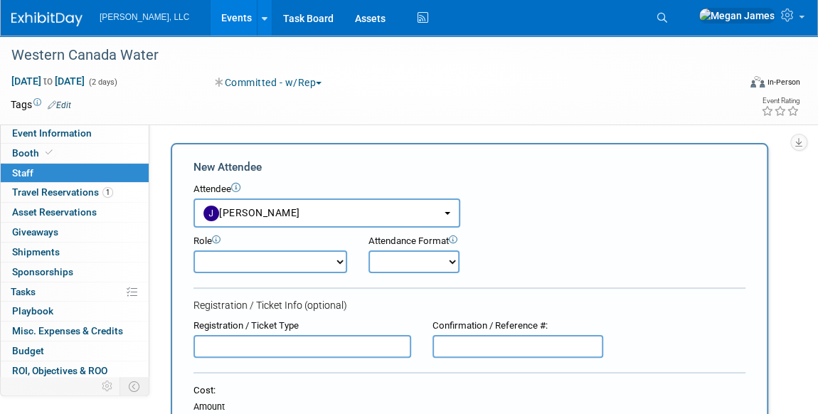
click at [339, 264] on select "Conference Attendee Demonstrator Host Planner Presenter Sales Representative" at bounding box center [271, 261] width 154 height 23
select select "4"
click at [194, 250] on select "Conference Attendee Demonstrator Host Planner Presenter Sales Representative" at bounding box center [271, 261] width 154 height 23
click at [414, 263] on select "Onsite Remote" at bounding box center [414, 261] width 91 height 23
select select "1"
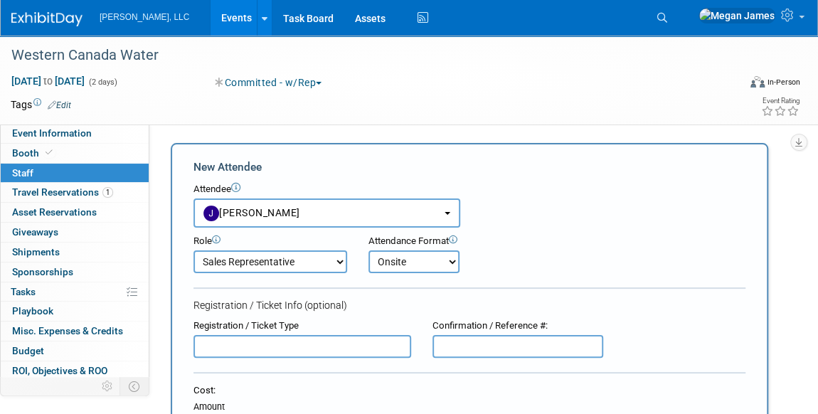
click at [369, 250] on select "Onsite Remote" at bounding box center [414, 261] width 91 height 23
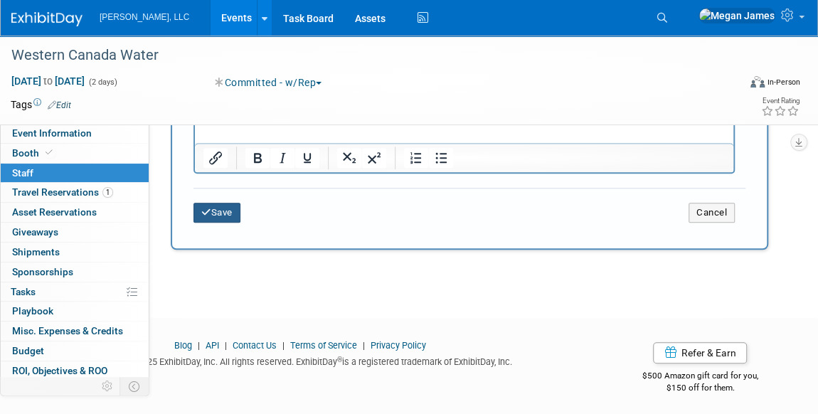
click at [209, 211] on icon "submit" at bounding box center [206, 212] width 10 height 9
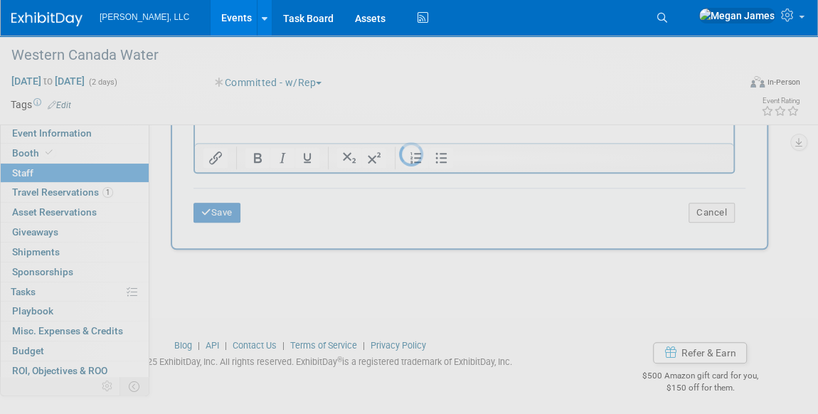
scroll to position [156, 0]
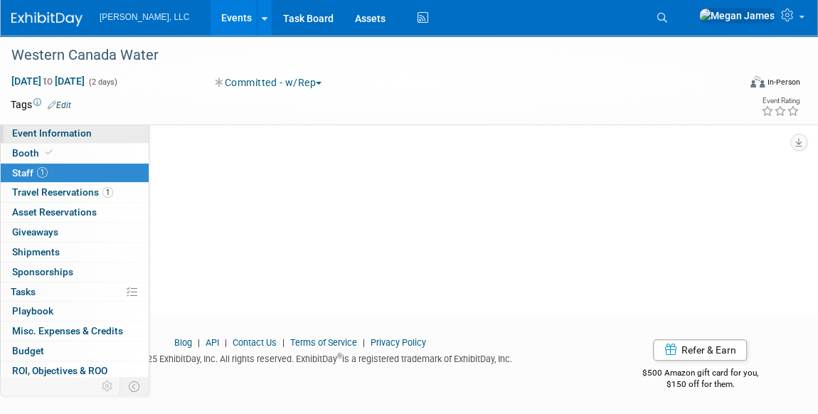
click at [106, 136] on link "Event Information" at bounding box center [75, 133] width 148 height 19
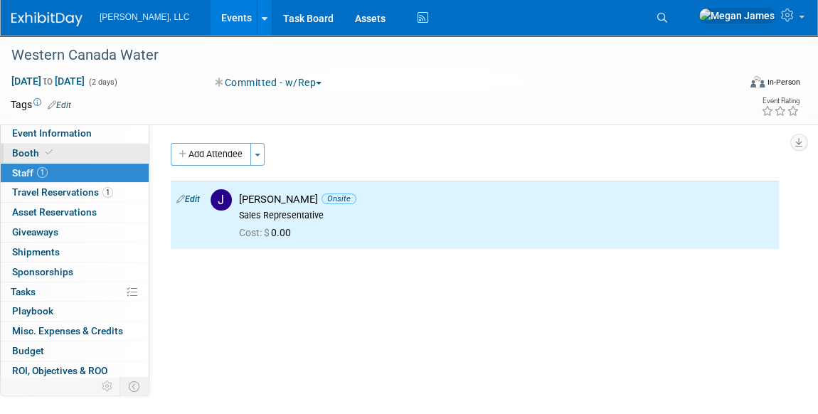
select select "Municipal"
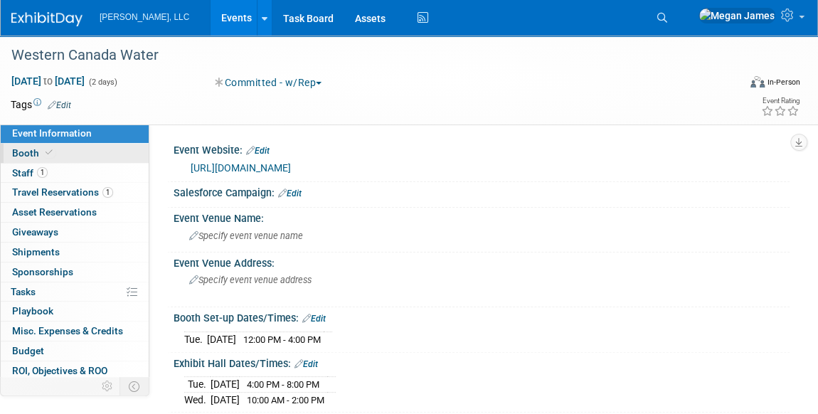
click at [108, 155] on link "Booth" at bounding box center [75, 153] width 148 height 19
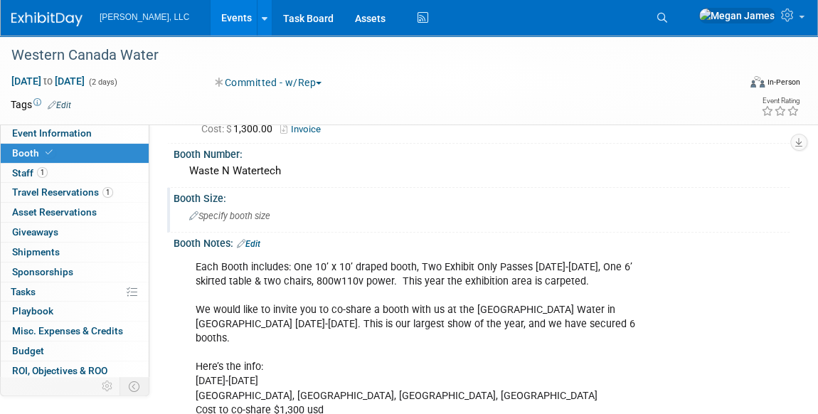
scroll to position [129, 0]
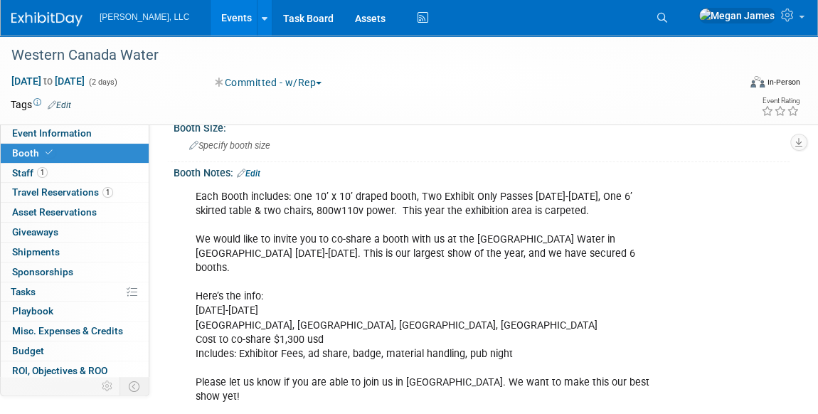
click at [211, 11] on link "Events" at bounding box center [237, 18] width 52 height 36
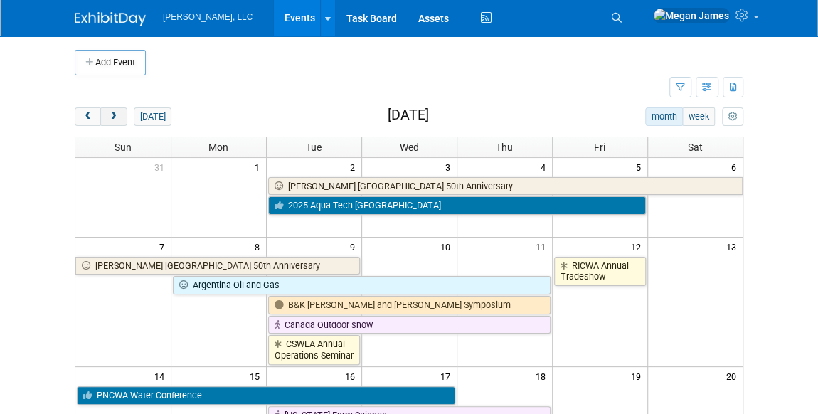
drag, startPoint x: 93, startPoint y: 121, endPoint x: 100, endPoint y: 117, distance: 8.9
click at [93, 122] on button "prev" at bounding box center [88, 116] width 26 height 19
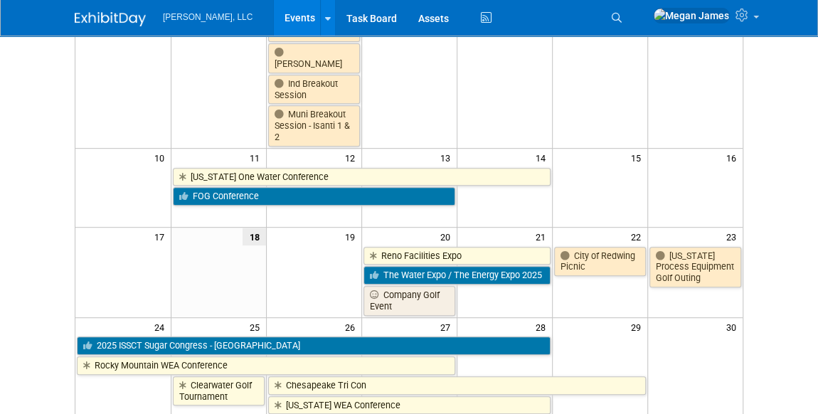
scroll to position [388, 0]
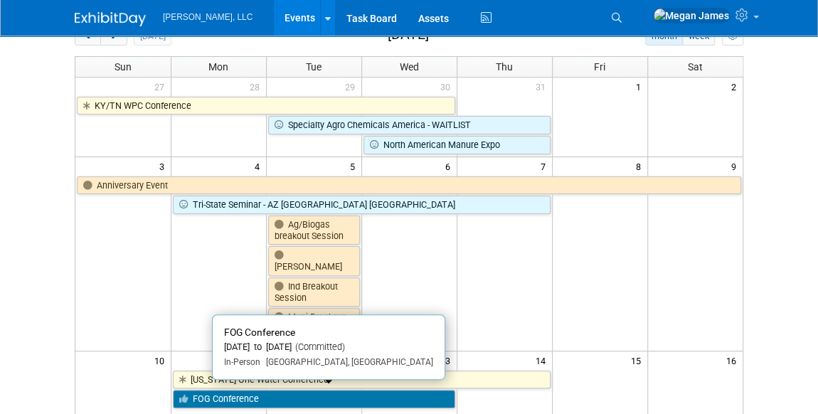
scroll to position [0, 0]
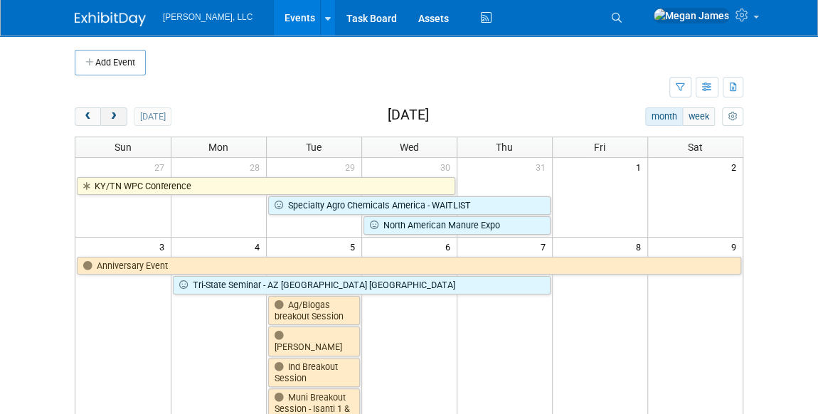
click at [117, 112] on span "next" at bounding box center [113, 116] width 11 height 9
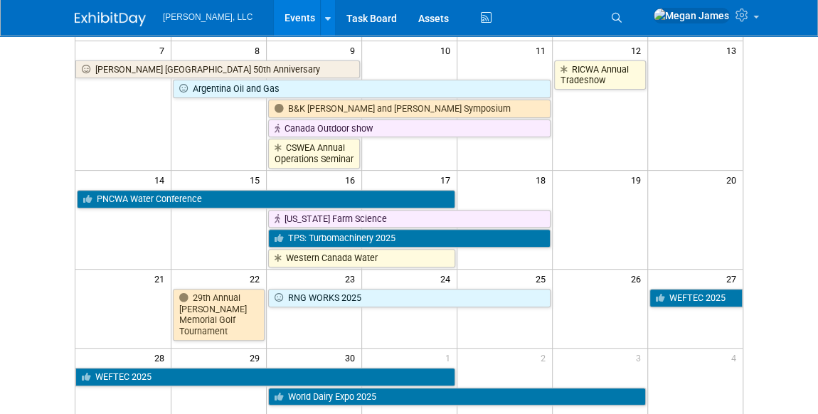
scroll to position [258, 0]
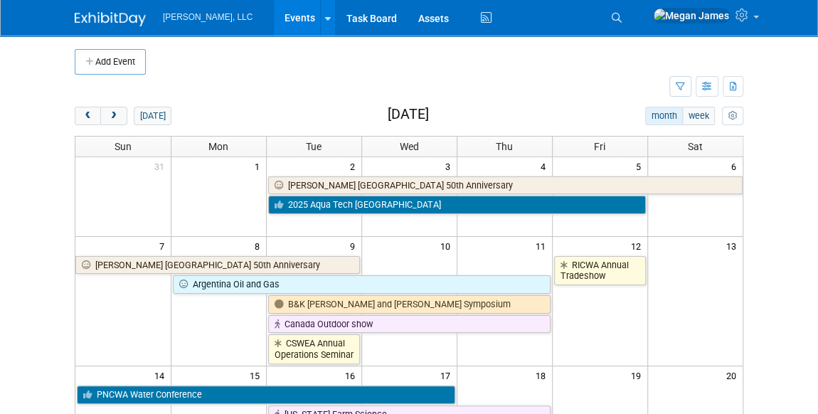
scroll to position [0, 0]
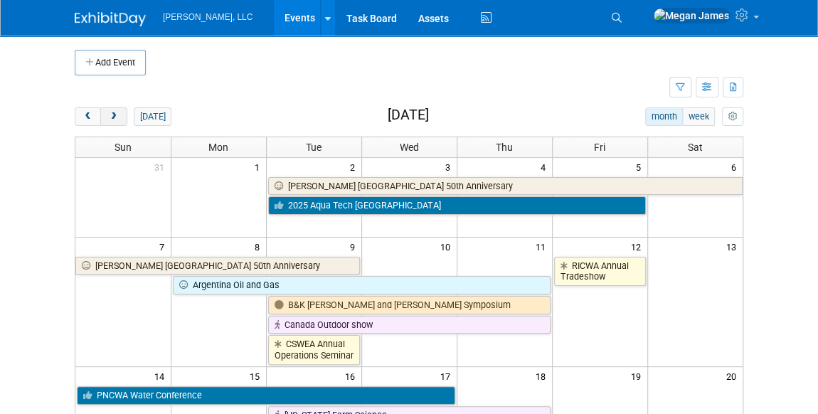
click at [116, 112] on span "next" at bounding box center [113, 116] width 11 height 9
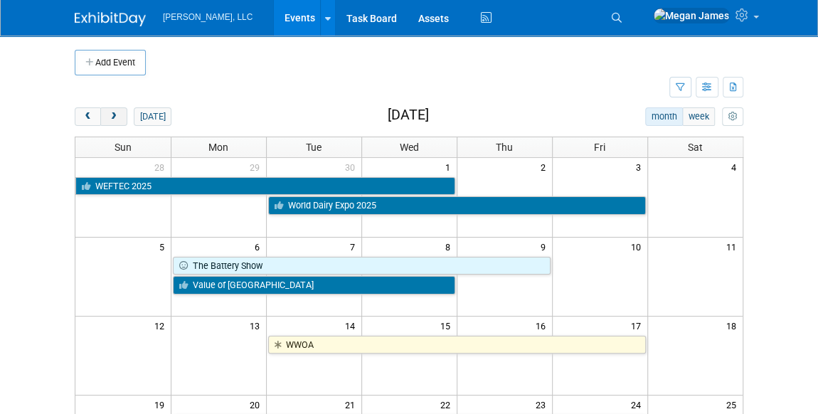
click at [120, 113] on button "next" at bounding box center [113, 116] width 26 height 19
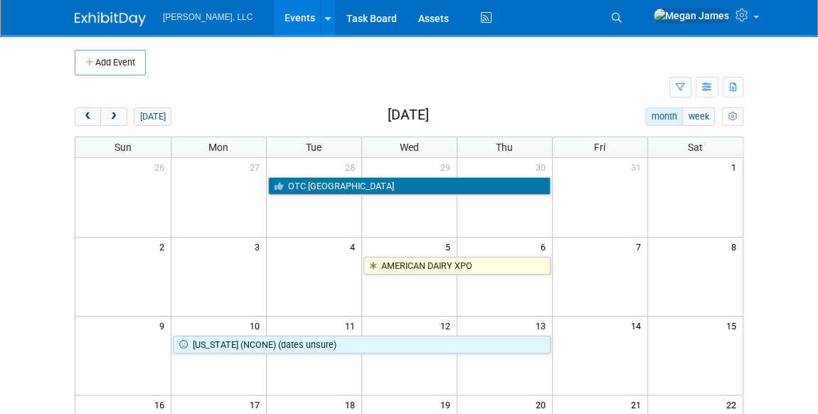
click at [84, 259] on td at bounding box center [122, 265] width 95 height 20
click at [92, 115] on span "prev" at bounding box center [88, 116] width 11 height 9
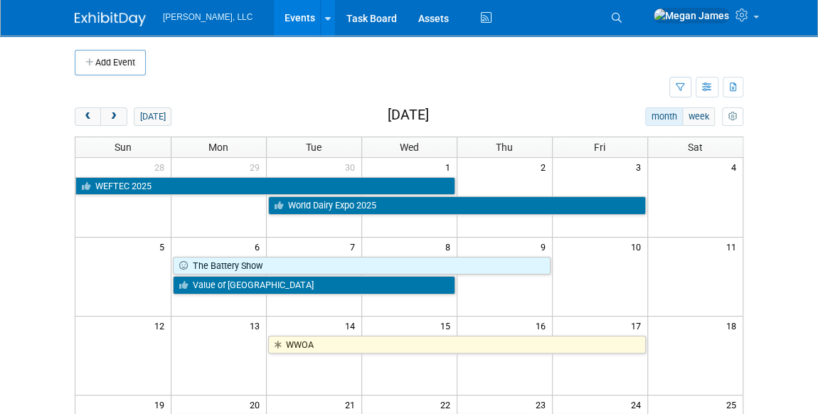
click at [42, 283] on body "Boerger, LLC Events Add Event Bulk Upload Events Shareable Event Boards Recentl…" at bounding box center [409, 207] width 818 height 414
click at [88, 116] on span "prev" at bounding box center [88, 116] width 11 height 9
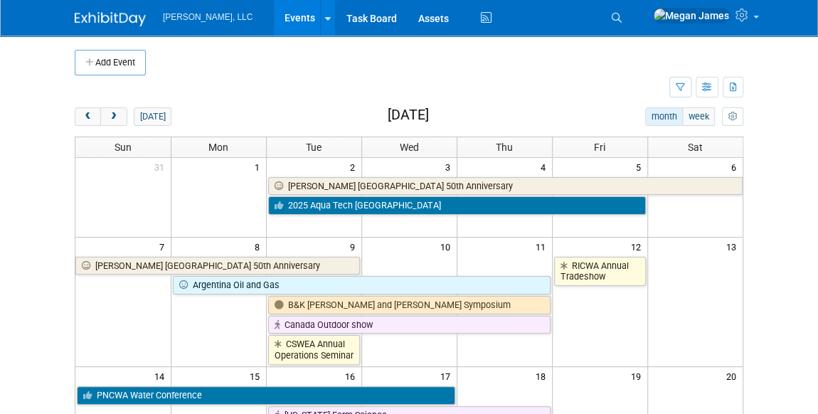
click at [60, 310] on body "Boerger, LLC Events Add Event Bulk Upload Events Shareable Event Boards Recentl…" at bounding box center [409, 207] width 818 height 414
click at [58, 278] on body "Boerger, LLC Events Add Event Bulk Upload Events Shareable Event Boards Recentl…" at bounding box center [409, 207] width 818 height 414
click at [84, 112] on span "prev" at bounding box center [88, 116] width 11 height 9
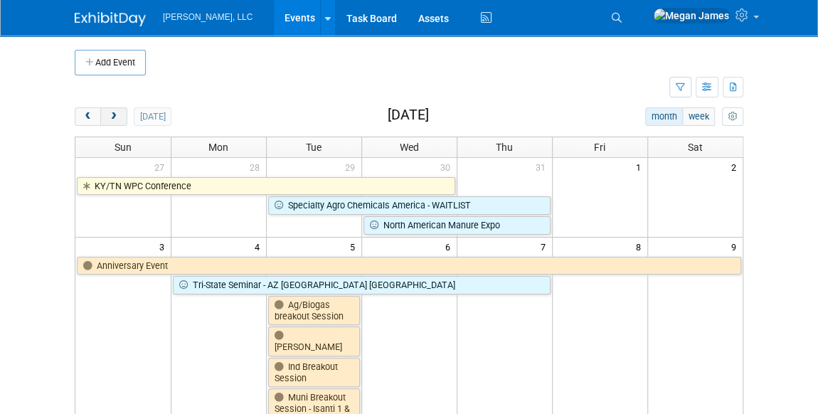
click at [112, 116] on span "next" at bounding box center [113, 116] width 11 height 9
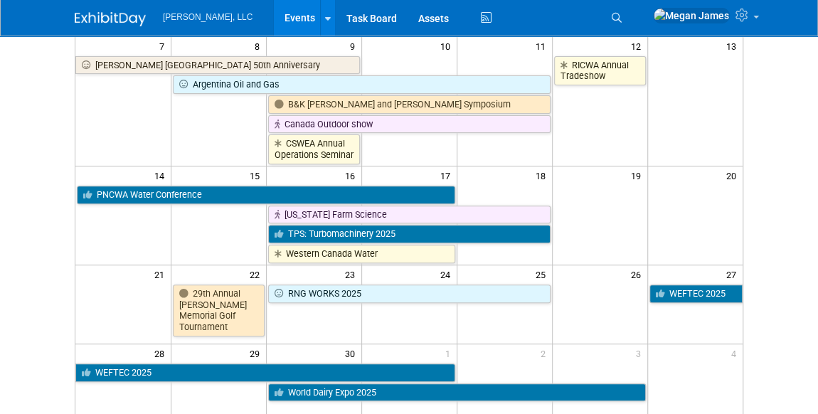
scroll to position [129, 0]
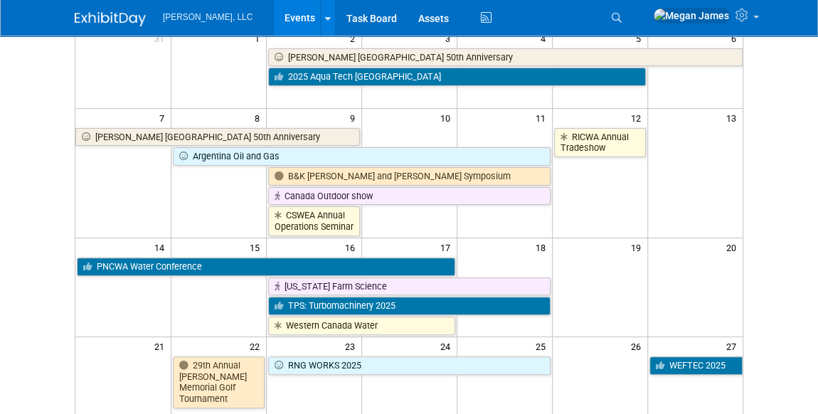
click at [53, 185] on body "Boerger, LLC Events Add Event Bulk Upload Events Shareable Event Boards Recentl…" at bounding box center [409, 78] width 818 height 414
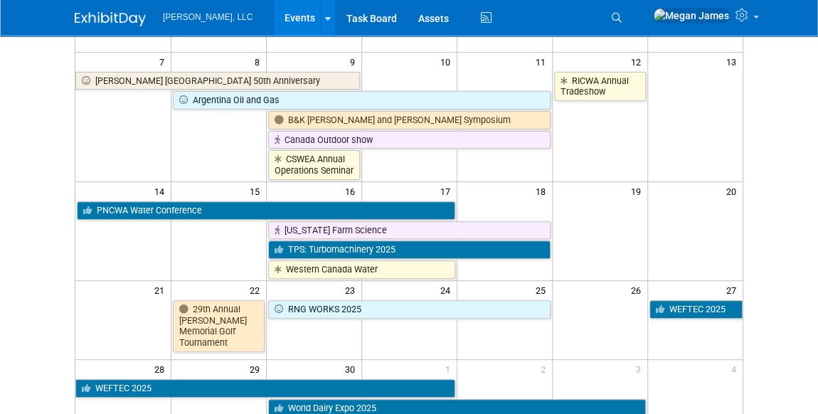
scroll to position [258, 0]
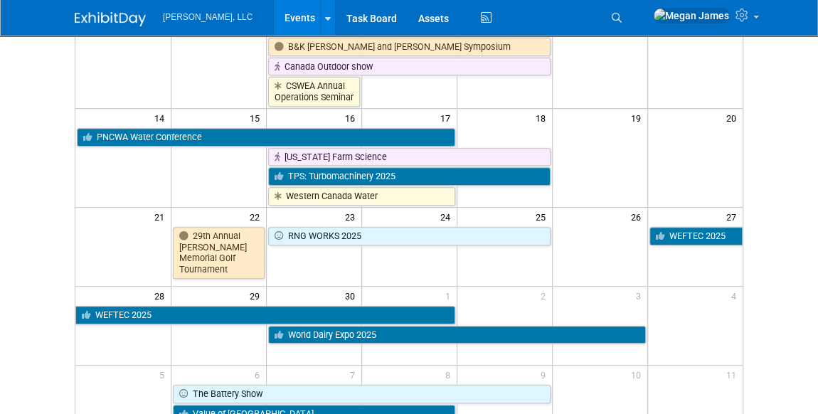
click at [68, 175] on div "Add Event New Event Duplicate Event Warning There is another event in your work…" at bounding box center [409, 125] width 690 height 696
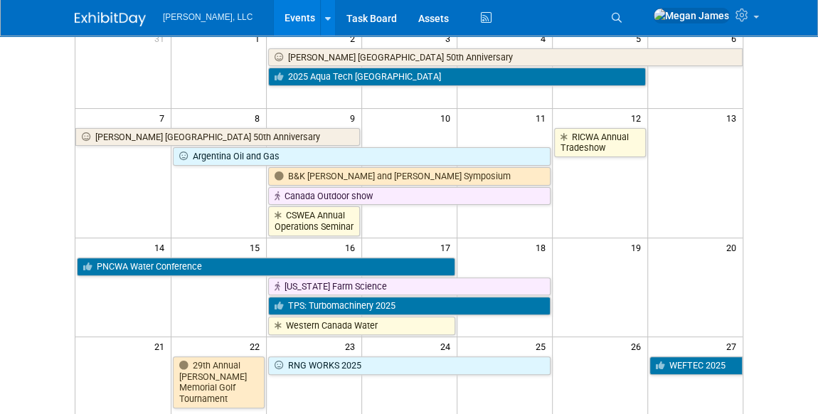
click at [790, 285] on html "Boerger, LLC Events Add Event Bulk Upload Events Shareable Event Boards Recentl…" at bounding box center [409, 78] width 818 height 414
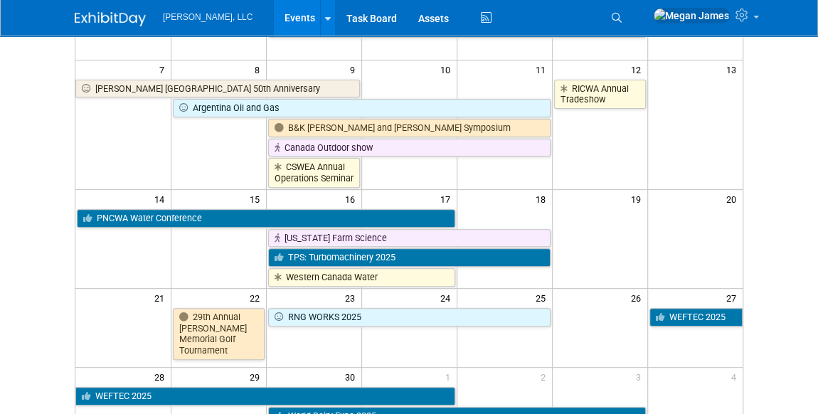
scroll to position [258, 0]
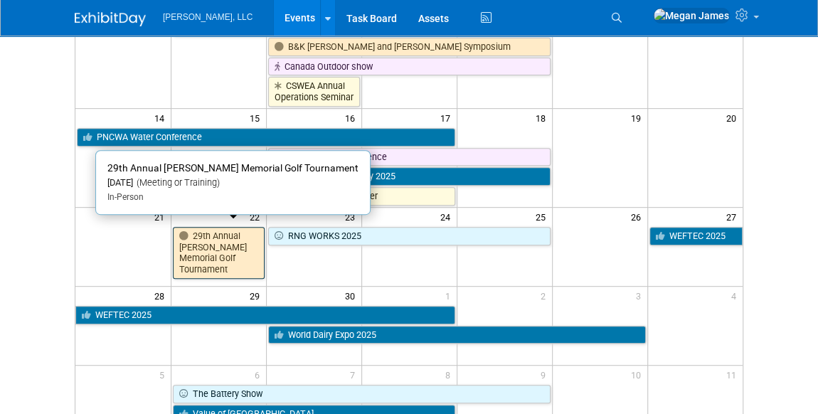
click at [235, 243] on link "29th Annual [PERSON_NAME] Memorial Golf Tournament" at bounding box center [219, 253] width 92 height 52
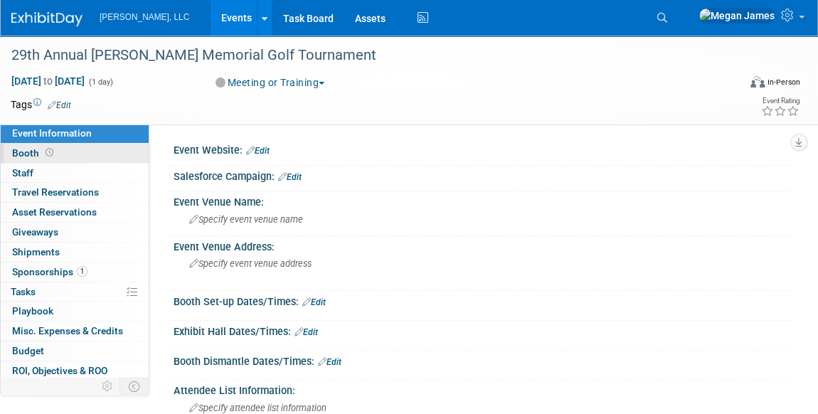
click at [119, 148] on link "Booth" at bounding box center [75, 153] width 148 height 19
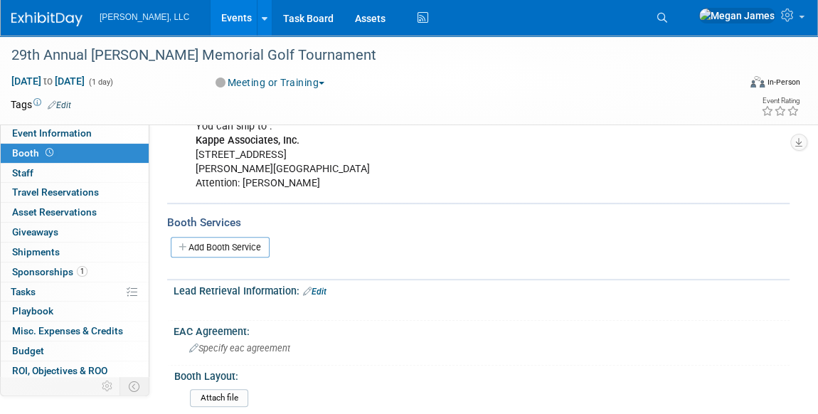
scroll to position [129, 0]
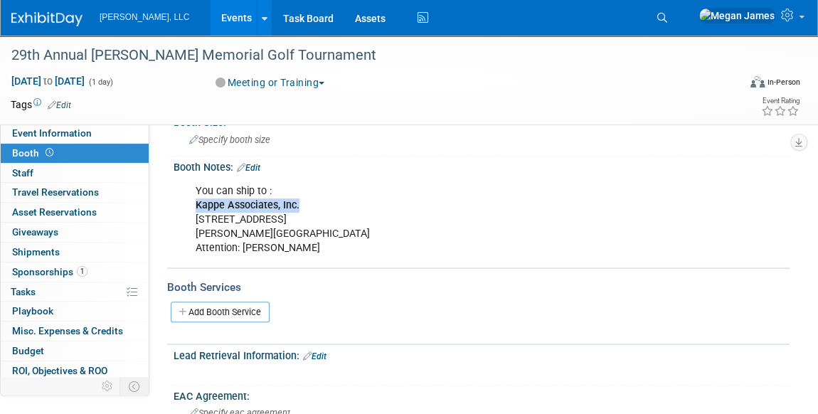
drag, startPoint x: 305, startPoint y: 203, endPoint x: 190, endPoint y: 202, distance: 115.3
click at [190, 202] on div "You can ship to : Kappe Associates, Inc. [STREET_ADDRESS] [PERSON_NAME], MD 217…" at bounding box center [426, 219] width 480 height 85
drag, startPoint x: 190, startPoint y: 202, endPoint x: 119, endPoint y: 54, distance: 164.2
click at [119, 54] on div "29th Annual [PERSON_NAME] Memorial Golf Tournament" at bounding box center [364, 56] width 717 height 26
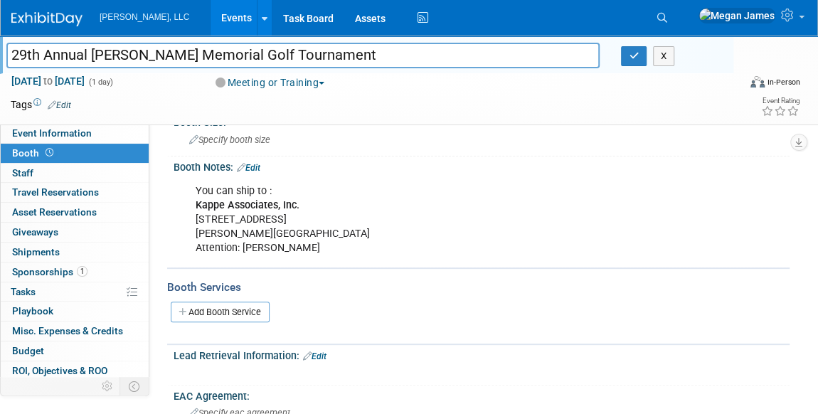
click at [119, 54] on input "29th Annual [PERSON_NAME] Memorial Golf Tournament" at bounding box center [302, 55] width 593 height 25
click at [97, 269] on link "1 Sponsorships 1" at bounding box center [75, 272] width 148 height 19
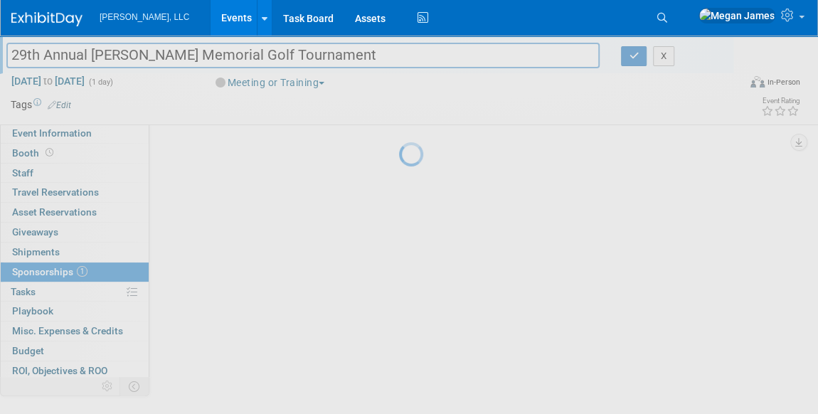
scroll to position [0, 0]
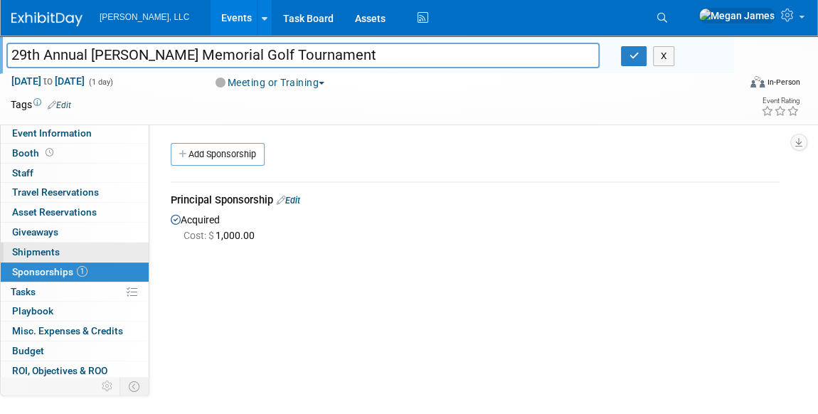
click at [96, 253] on link "0 Shipments 0" at bounding box center [75, 252] width 148 height 19
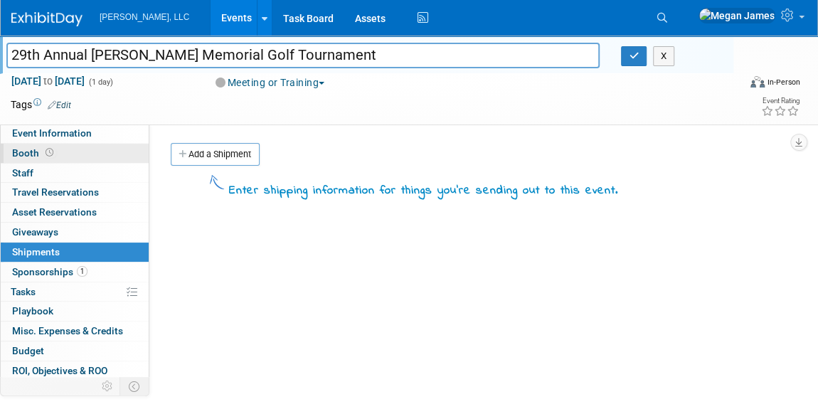
click at [105, 154] on link "Booth" at bounding box center [75, 153] width 148 height 19
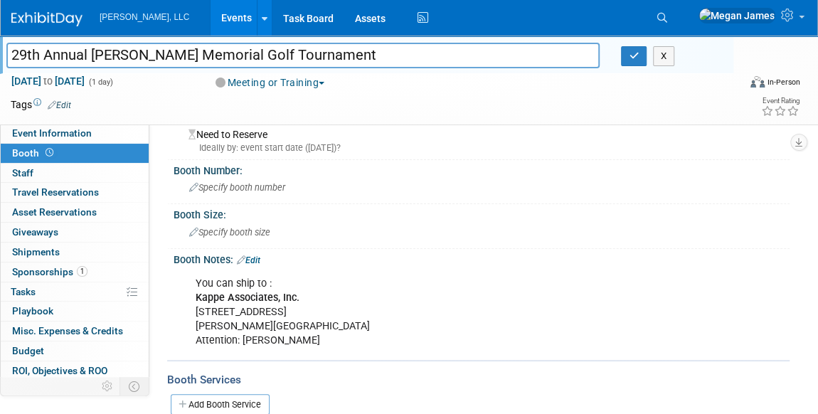
scroll to position [64, 0]
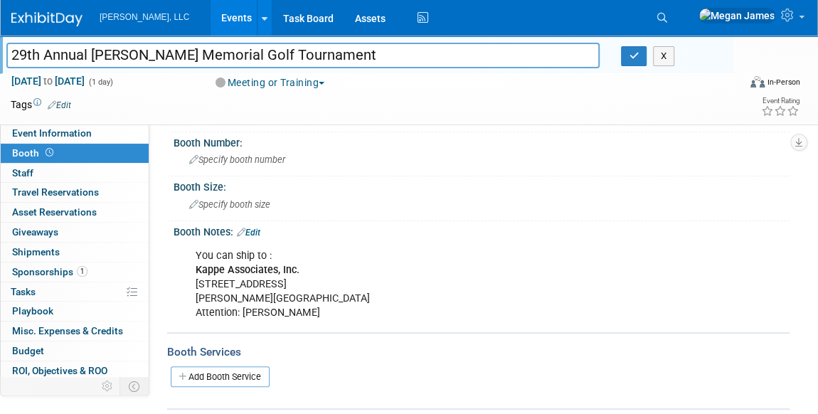
drag, startPoint x: 319, startPoint y: 314, endPoint x: 188, endPoint y: 273, distance: 137.1
click at [188, 273] on div "You can ship to : Kappe Associates, Inc. [STREET_ADDRESS] [PERSON_NAME], MD 217…" at bounding box center [426, 284] width 480 height 85
copy div "Kappe Associates, Inc. [STREET_ADDRESS] [PERSON_NAME], MD 21701 Attention: [PER…"
click at [637, 53] on icon "button" at bounding box center [634, 55] width 10 height 9
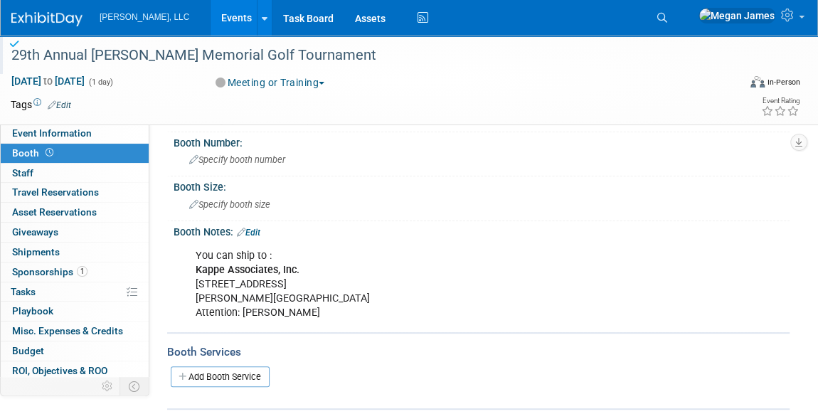
click at [211, 19] on link "Events" at bounding box center [237, 18] width 52 height 36
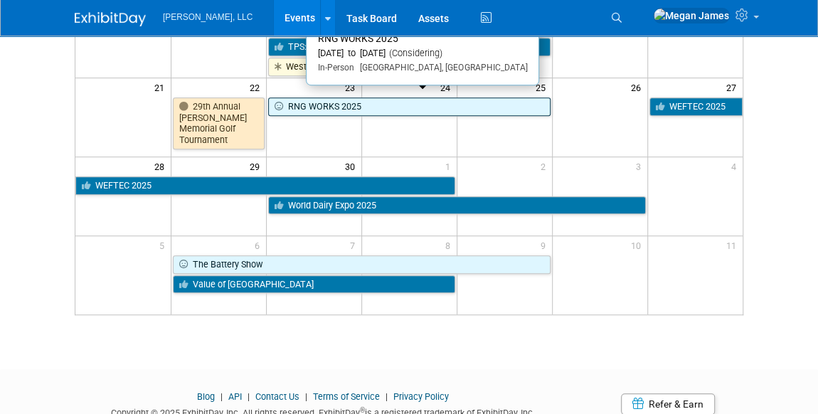
click at [360, 102] on link "RNG WORKS 2025" at bounding box center [409, 106] width 283 height 19
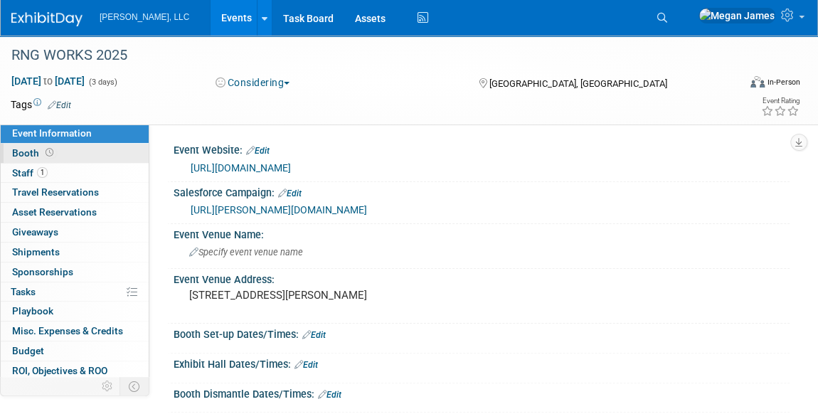
click at [83, 156] on link "Booth" at bounding box center [75, 153] width 148 height 19
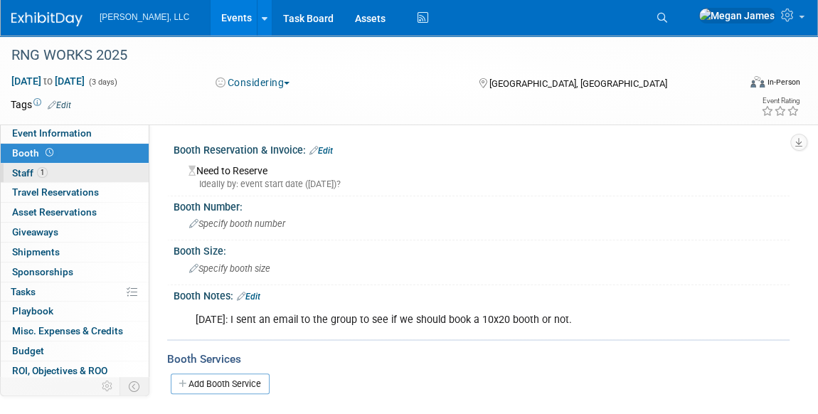
click at [84, 172] on link "1 Staff 1" at bounding box center [75, 173] width 148 height 19
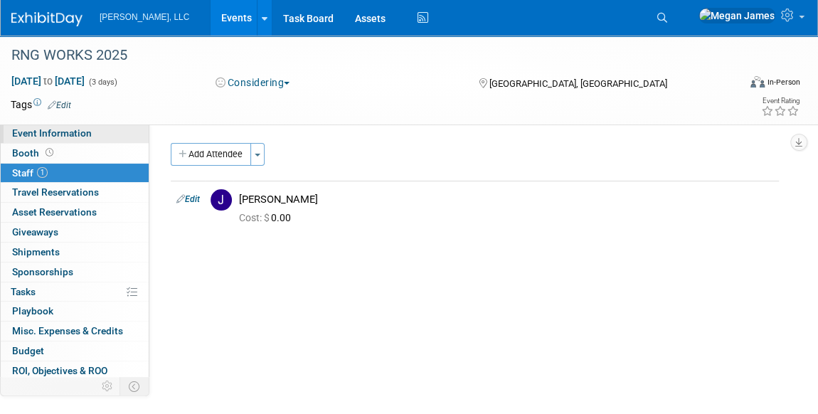
click at [119, 134] on link "Event Information" at bounding box center [75, 133] width 148 height 19
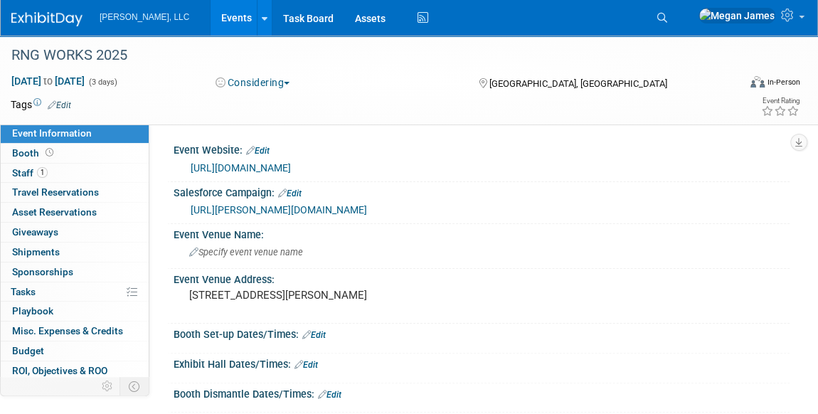
click at [211, 17] on link "Events" at bounding box center [237, 18] width 52 height 36
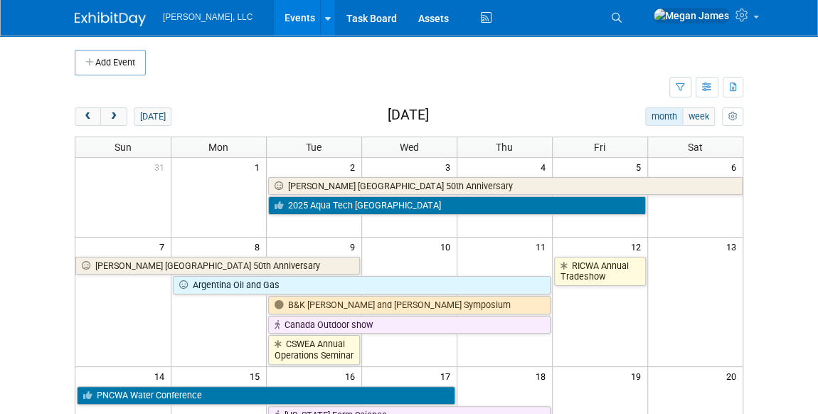
scroll to position [258, 0]
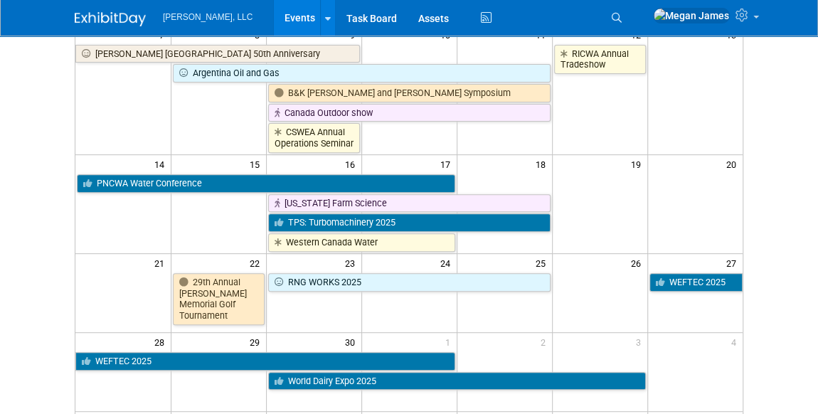
scroll to position [323, 0]
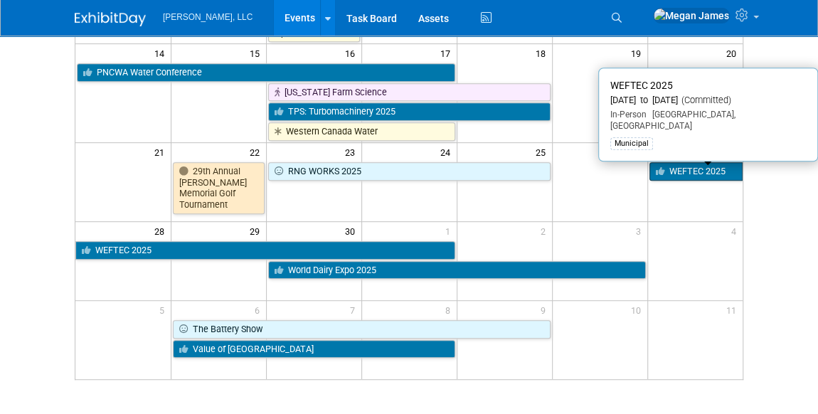
click at [696, 167] on link "WEFTEC 2025" at bounding box center [697, 171] width 94 height 19
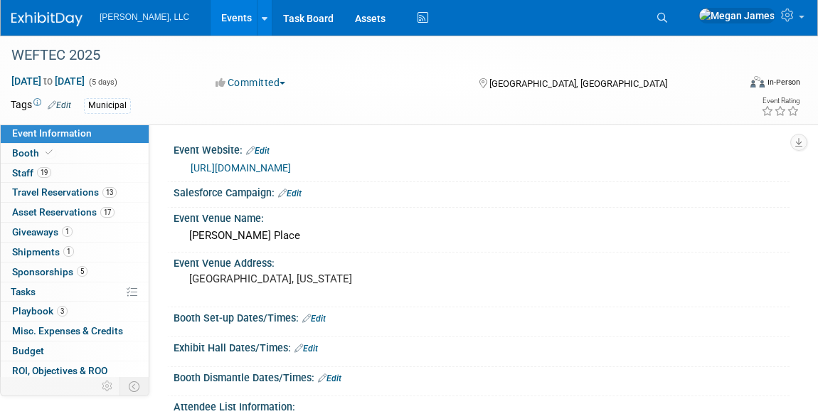
select select "Municipal"
